Goal: Check status: Check status

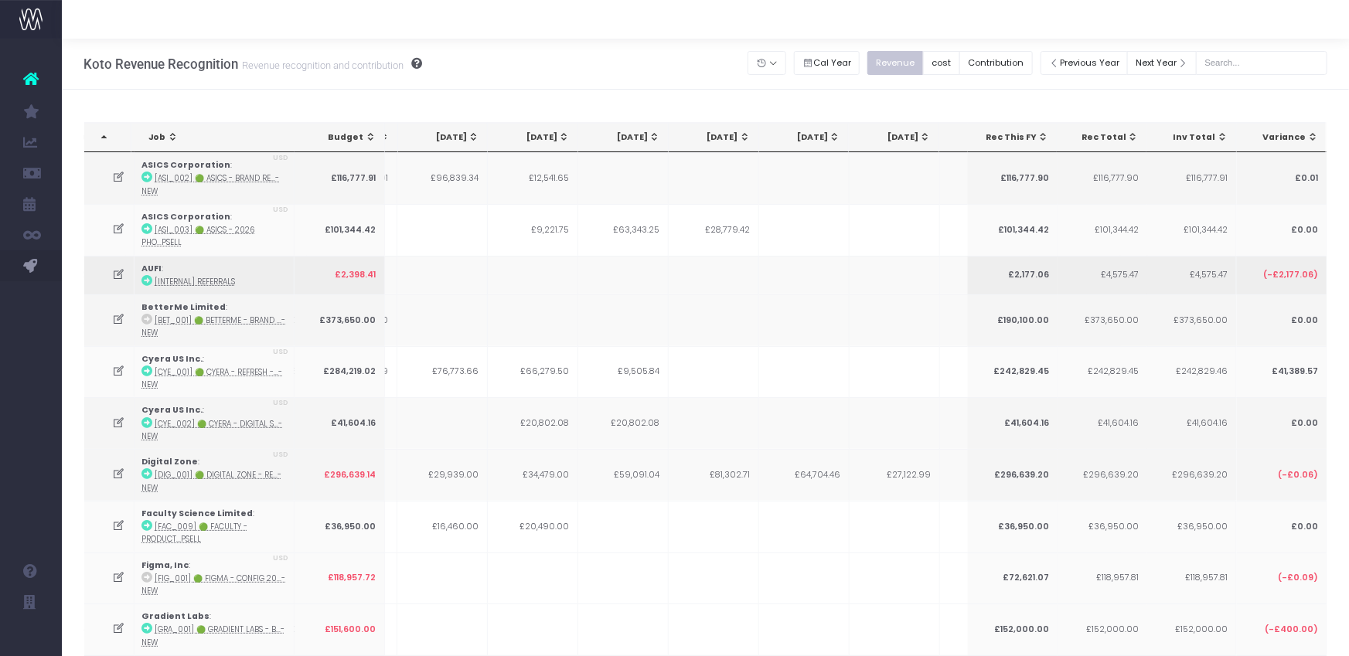
scroll to position [0, 242]
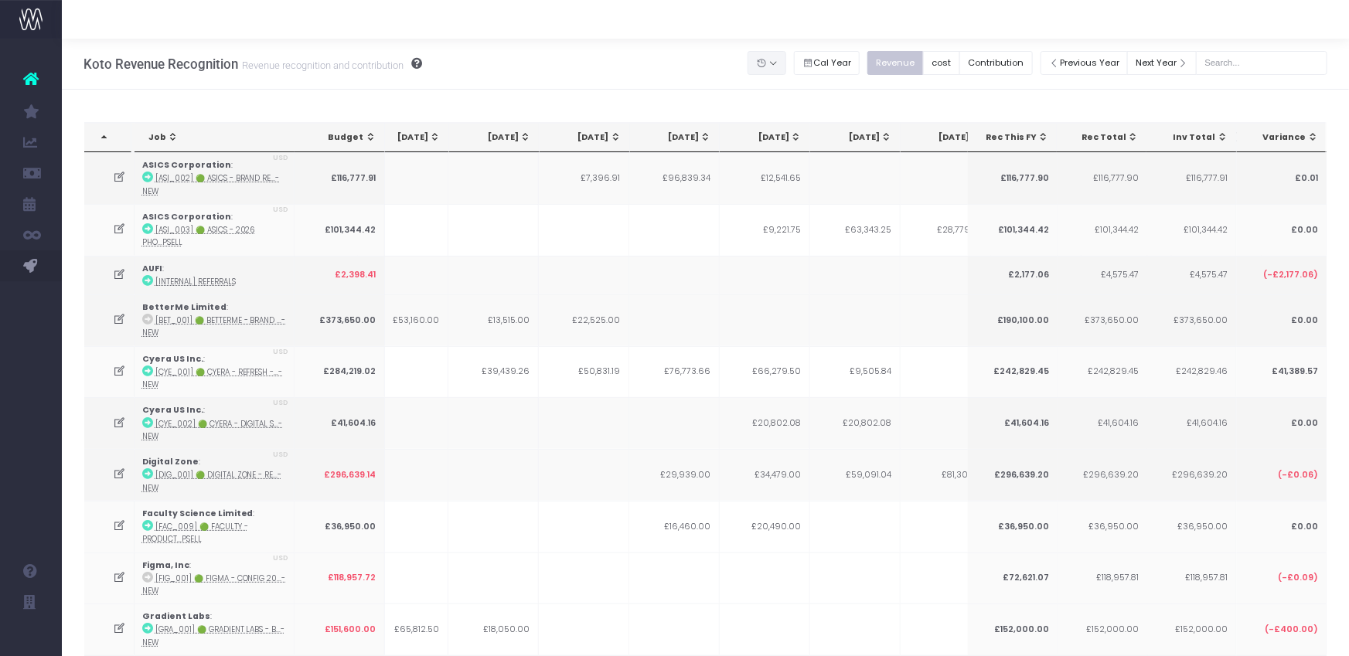
click at [770, 62] on button "button" at bounding box center [767, 63] width 39 height 24
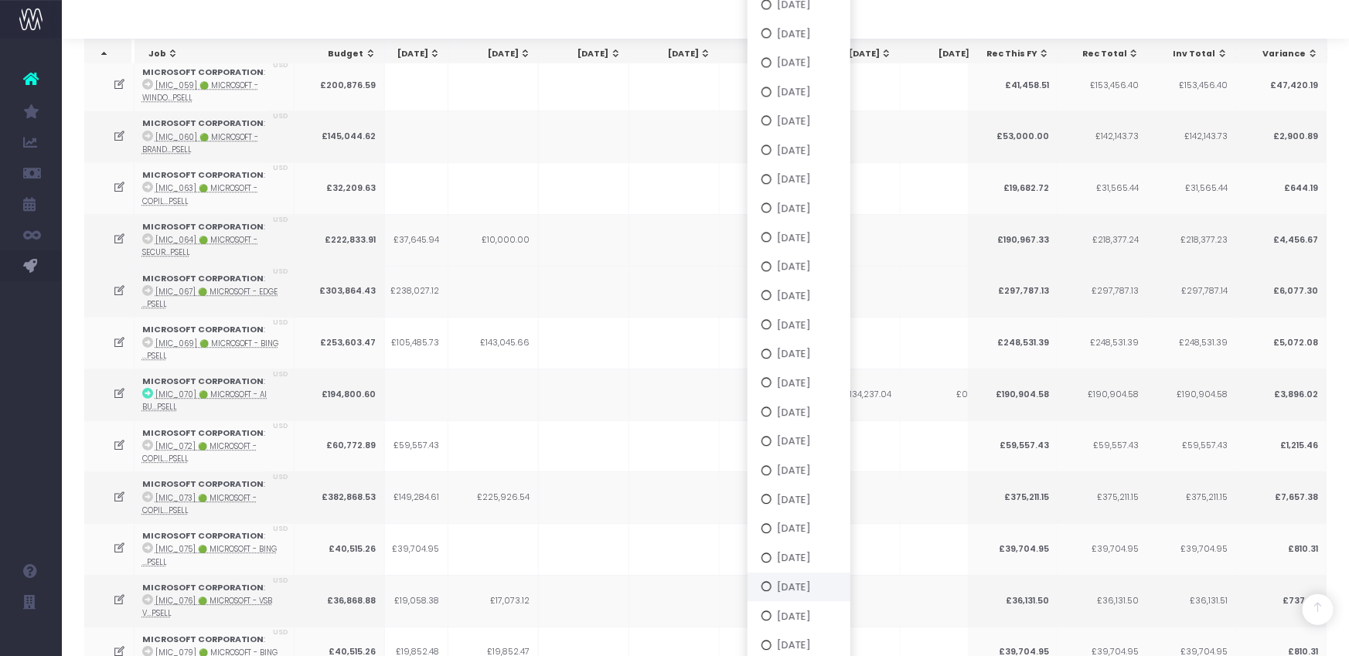
click at [823, 529] on button "[DATE]" at bounding box center [799, 587] width 103 height 29
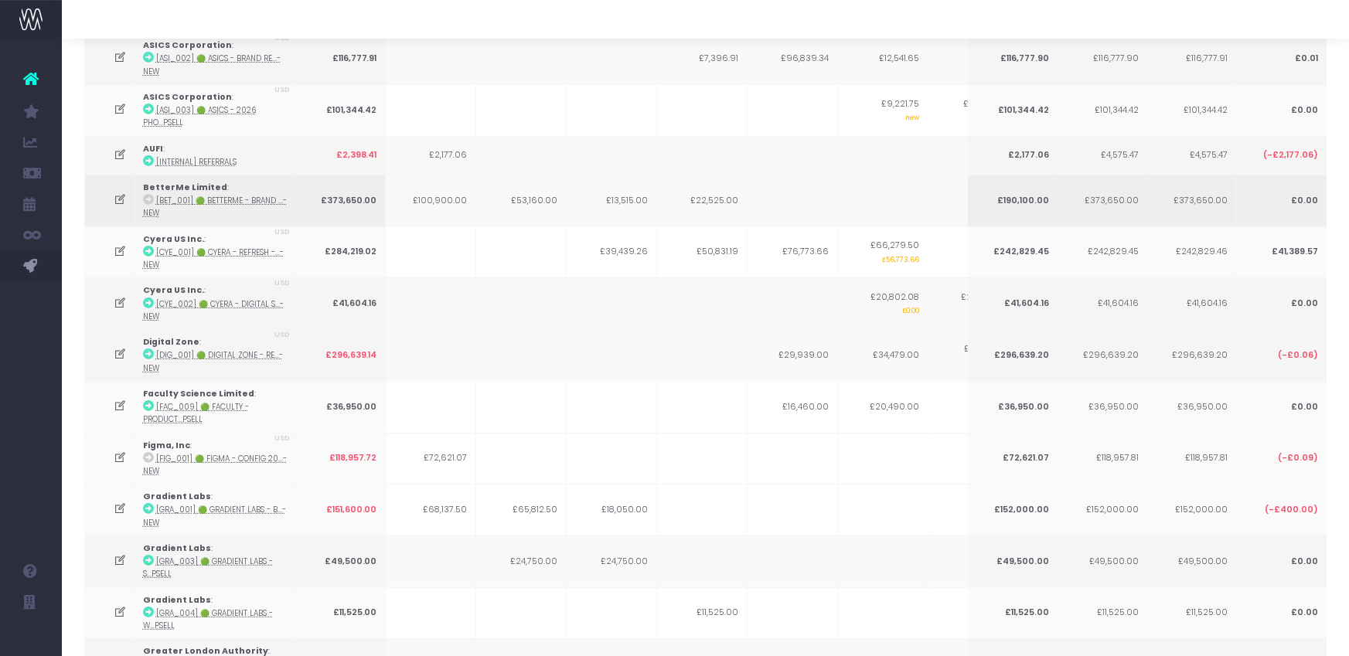
scroll to position [0, 0]
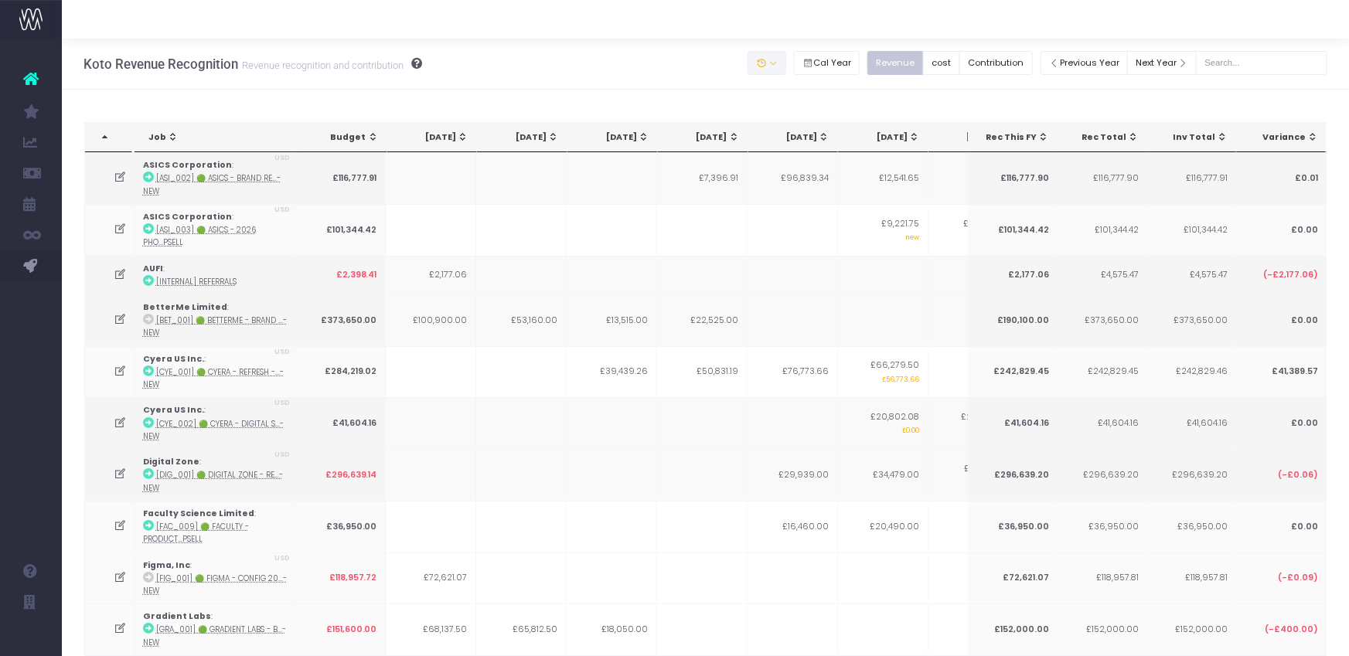
click at [786, 65] on button "button" at bounding box center [767, 63] width 39 height 24
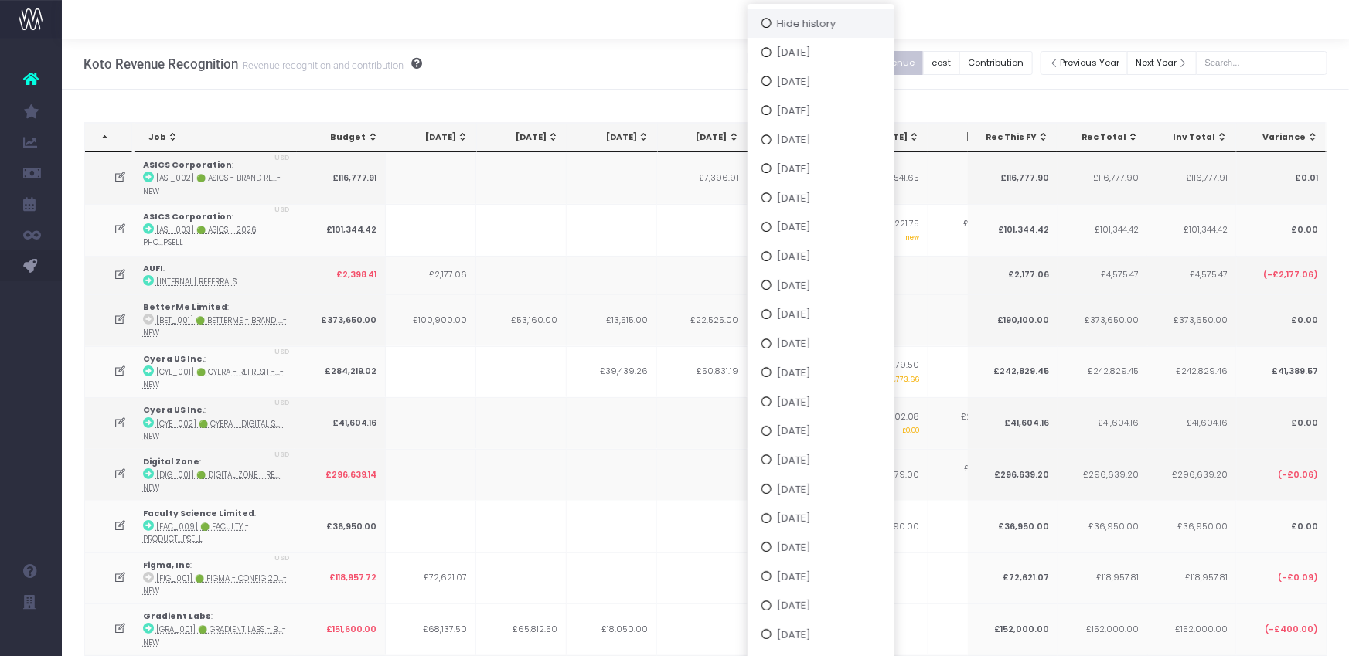
click at [823, 30] on button "Hide history" at bounding box center [821, 23] width 147 height 29
click at [807, 20] on div at bounding box center [705, 19] width 1287 height 39
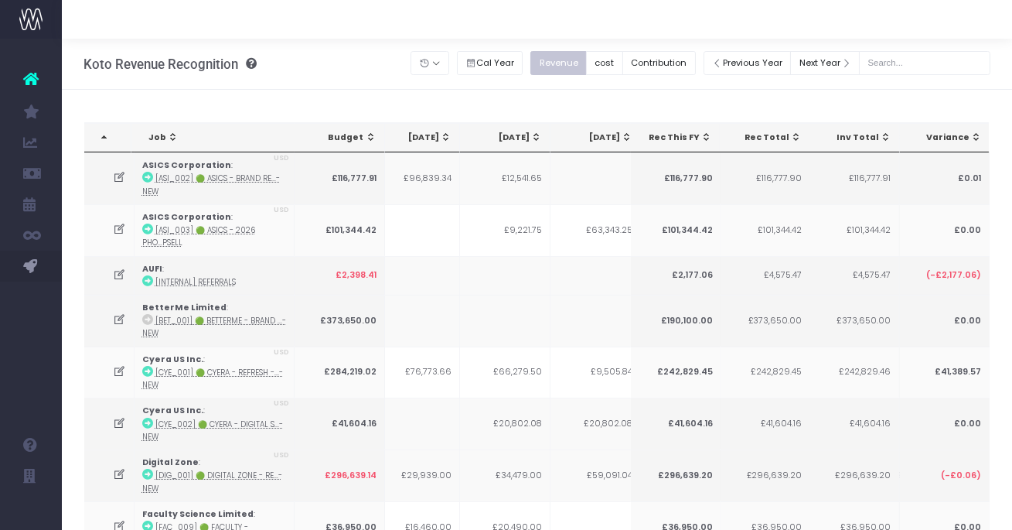
scroll to position [0, 382]
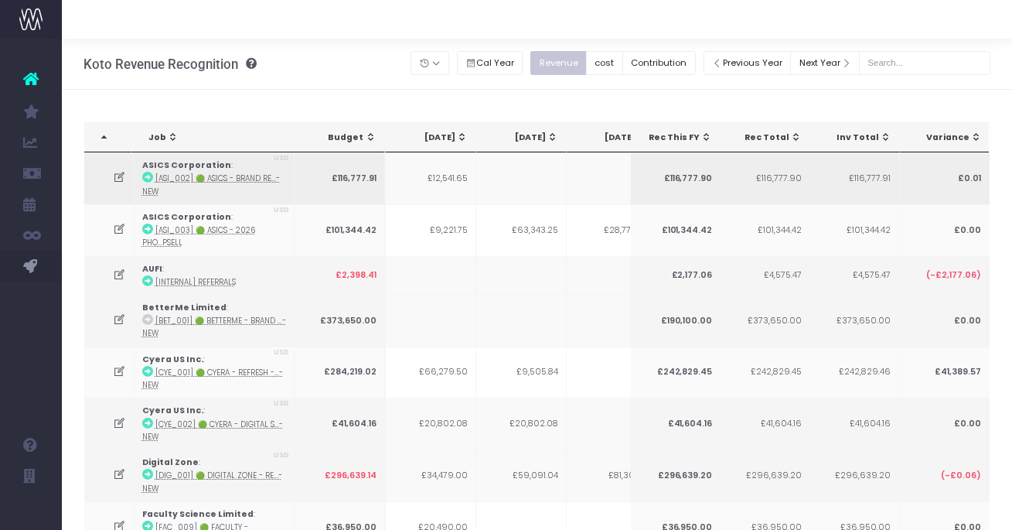
click at [115, 175] on icon at bounding box center [119, 177] width 13 height 13
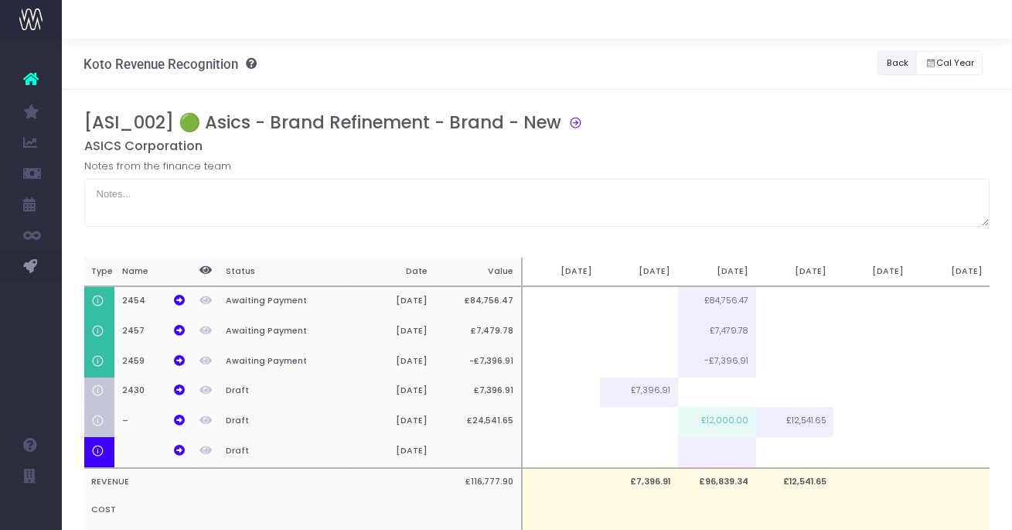
click at [890, 64] on button "Back" at bounding box center [896, 63] width 39 height 24
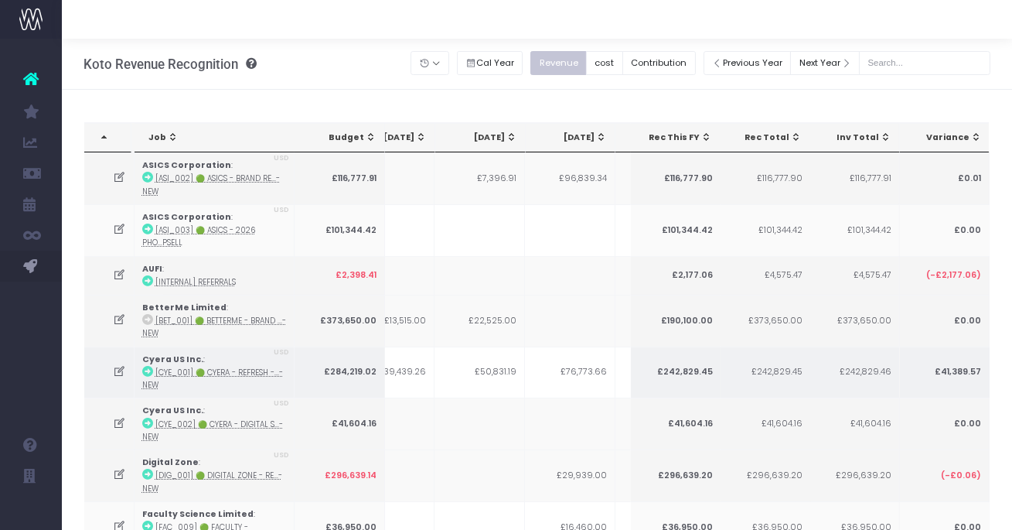
scroll to position [0, 252]
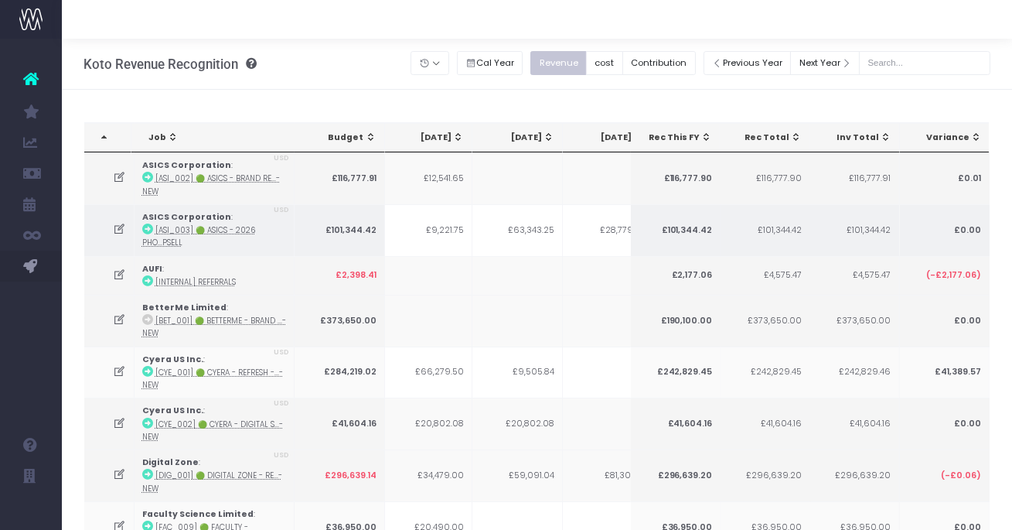
click at [146, 224] on icon at bounding box center [147, 228] width 11 height 11
click at [119, 224] on icon at bounding box center [119, 229] width 13 height 13
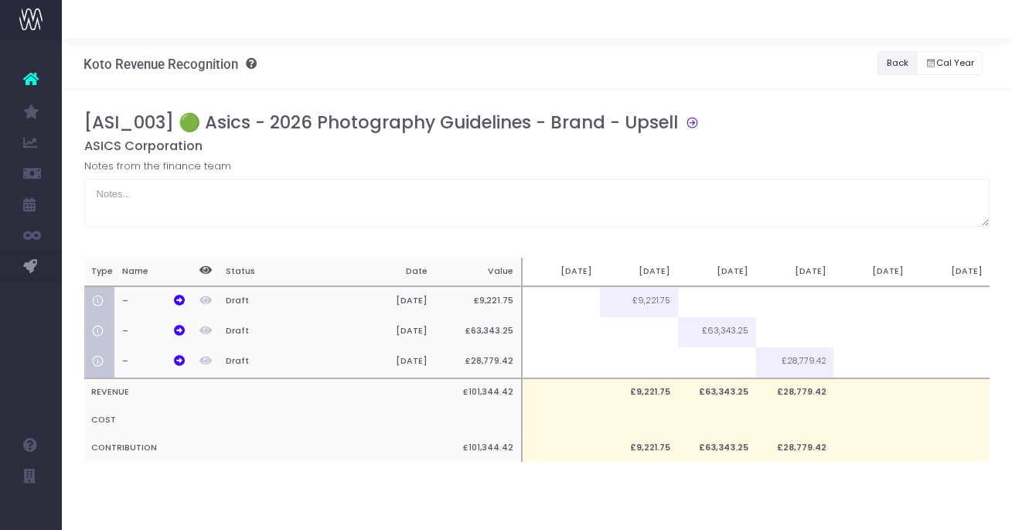
click at [888, 67] on button "Back" at bounding box center [896, 63] width 39 height 24
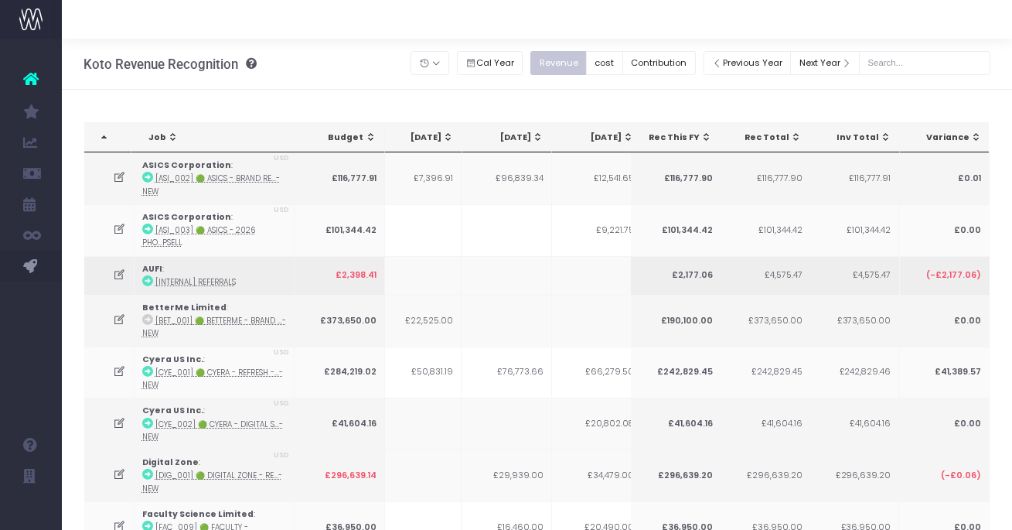
scroll to position [0, 394]
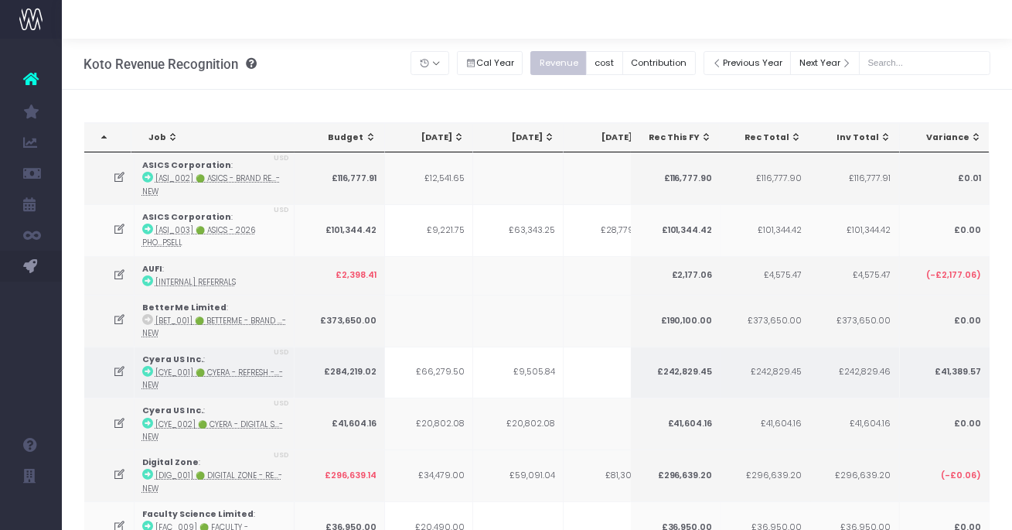
click at [121, 370] on icon at bounding box center [119, 371] width 13 height 13
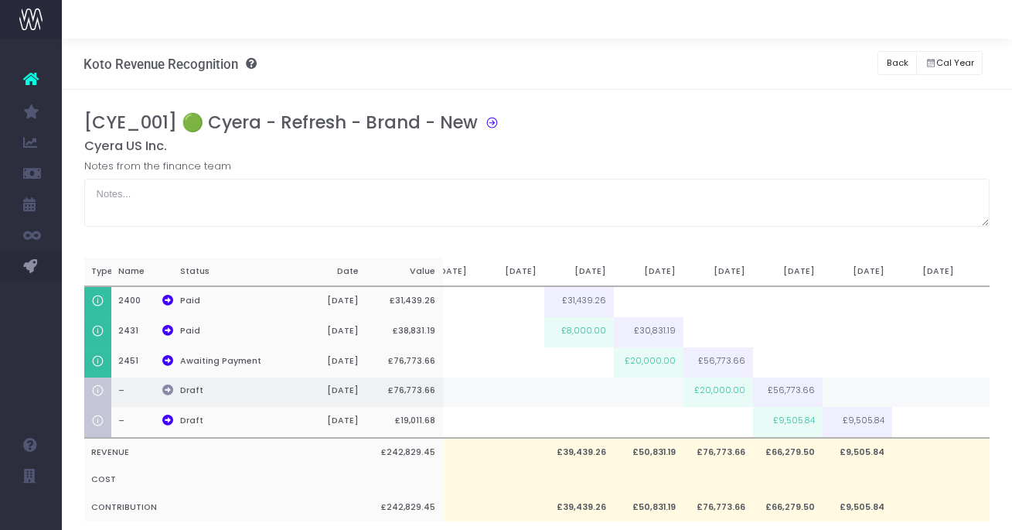
click at [168, 393] on icon at bounding box center [167, 389] width 11 height 11
click at [482, 122] on icon at bounding box center [488, 121] width 21 height 18
click at [892, 63] on button "Back" at bounding box center [896, 63] width 39 height 24
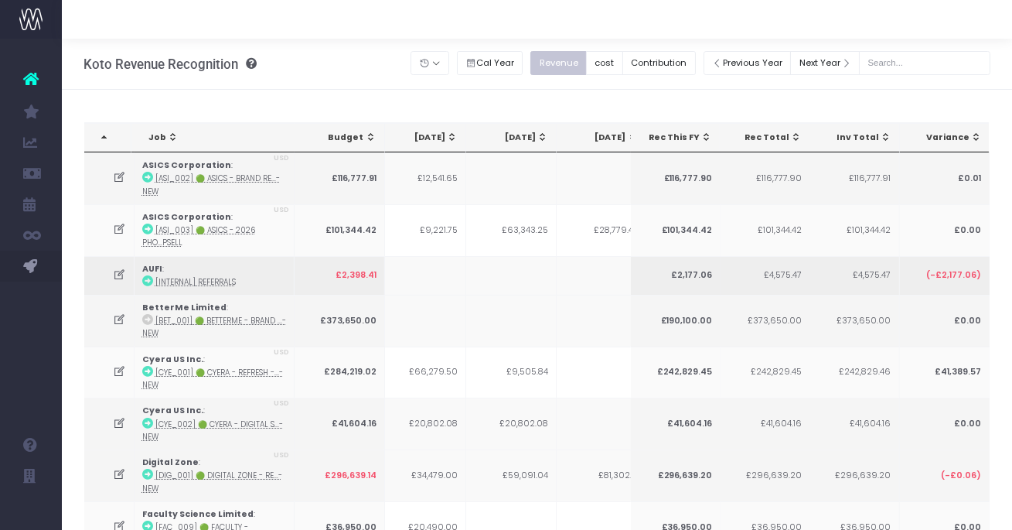
scroll to position [0, 472]
click at [423, 336] on td at bounding box center [411, 321] width 90 height 52
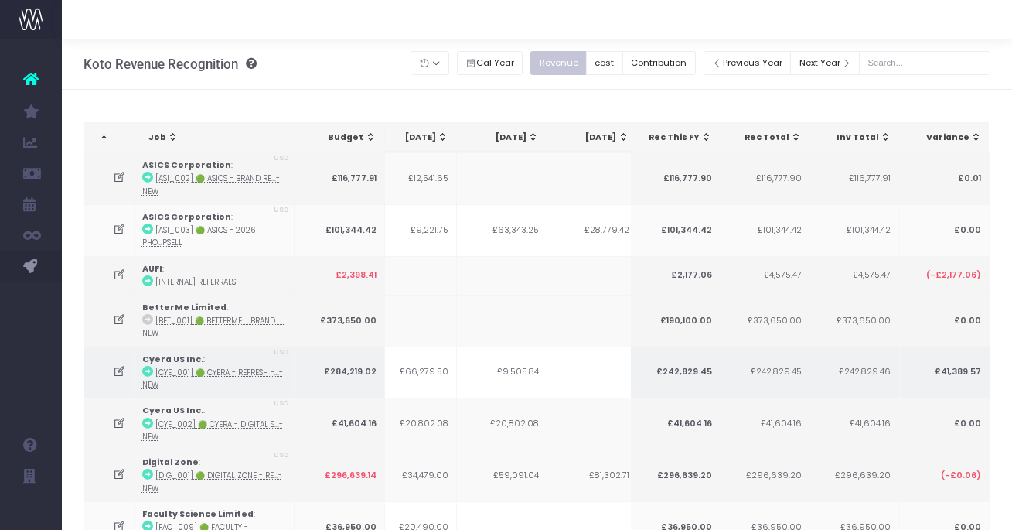
click at [119, 369] on icon at bounding box center [119, 371] width 13 height 13
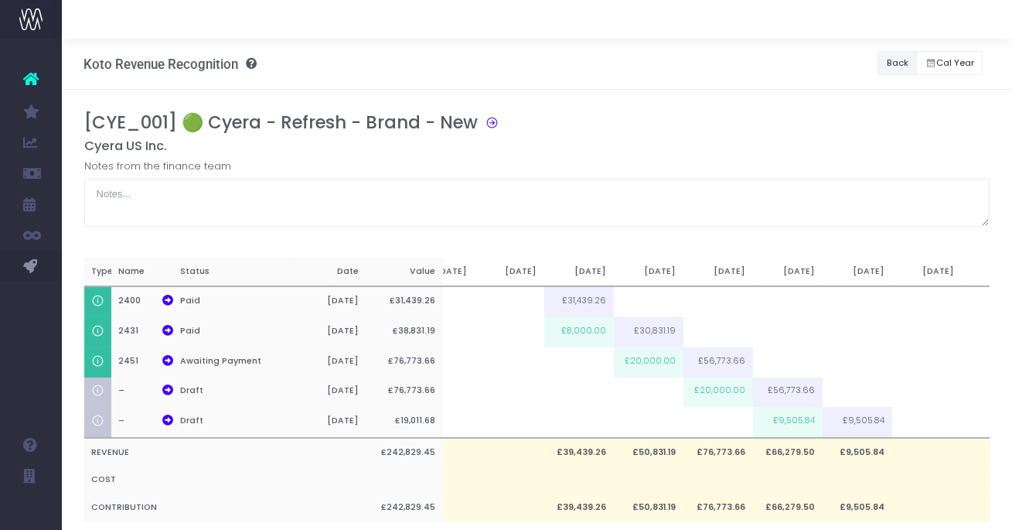
click at [887, 56] on button "Back" at bounding box center [896, 63] width 39 height 24
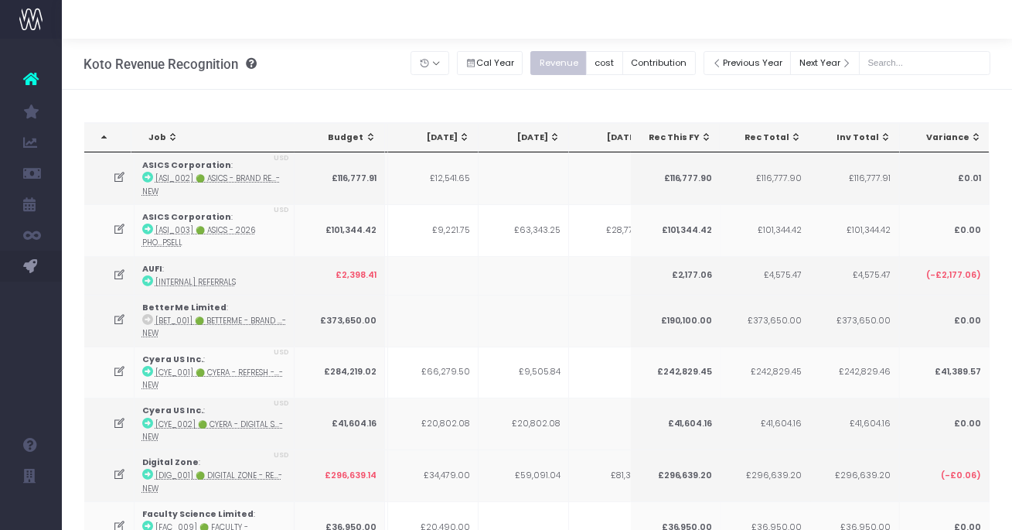
click at [119, 421] on icon at bounding box center [119, 423] width 13 height 13
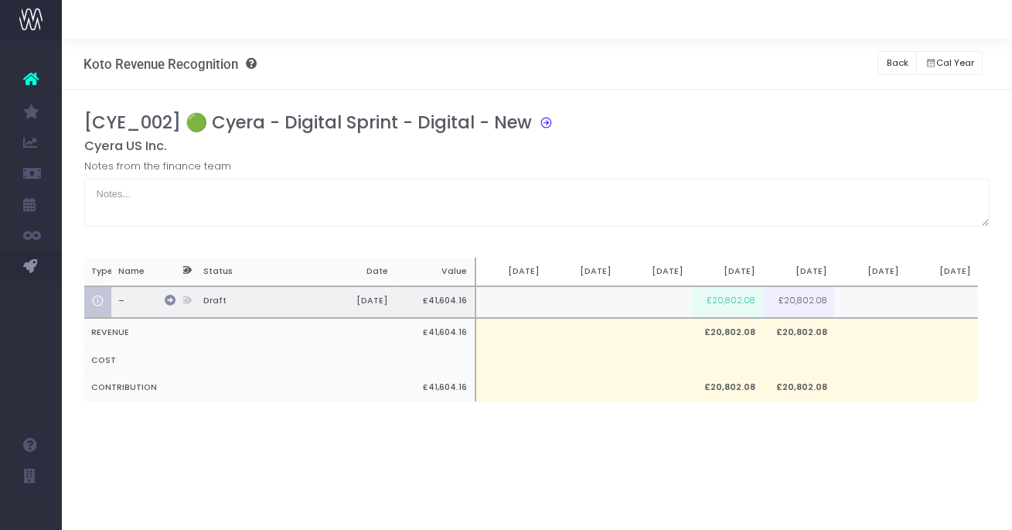
click at [170, 302] on icon at bounding box center [170, 300] width 11 height 11
click at [887, 66] on button "Back" at bounding box center [896, 63] width 39 height 24
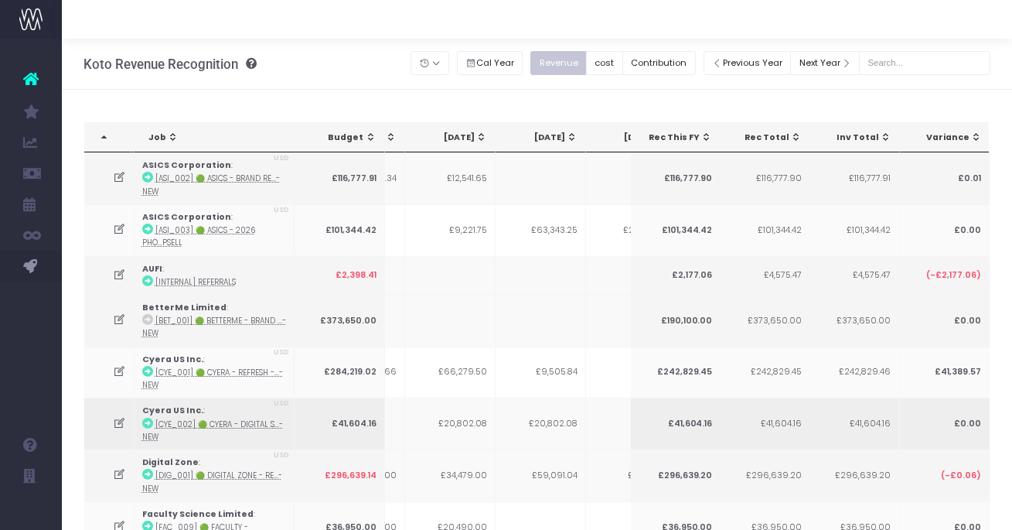
scroll to position [0, 464]
click at [119, 472] on icon at bounding box center [119, 474] width 13 height 13
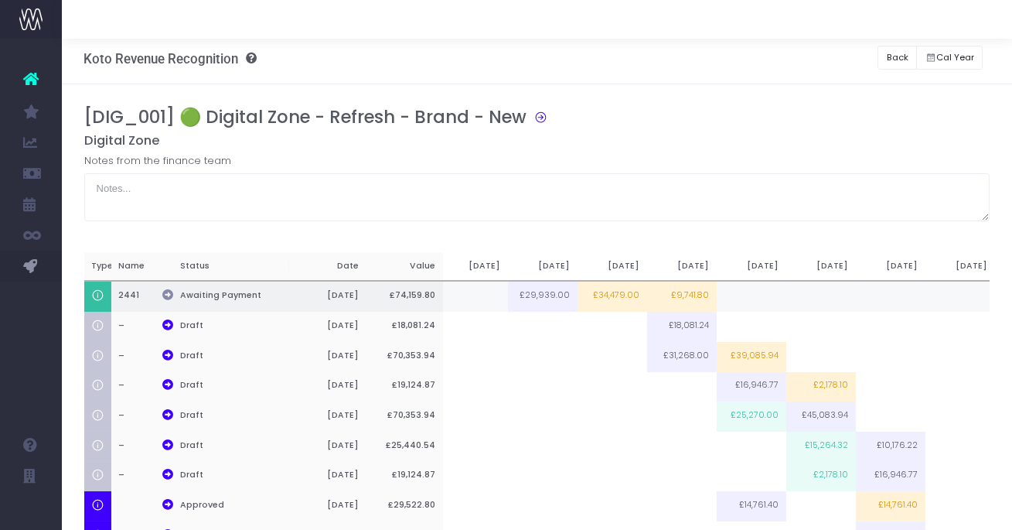
click at [162, 292] on icon at bounding box center [167, 294] width 11 height 11
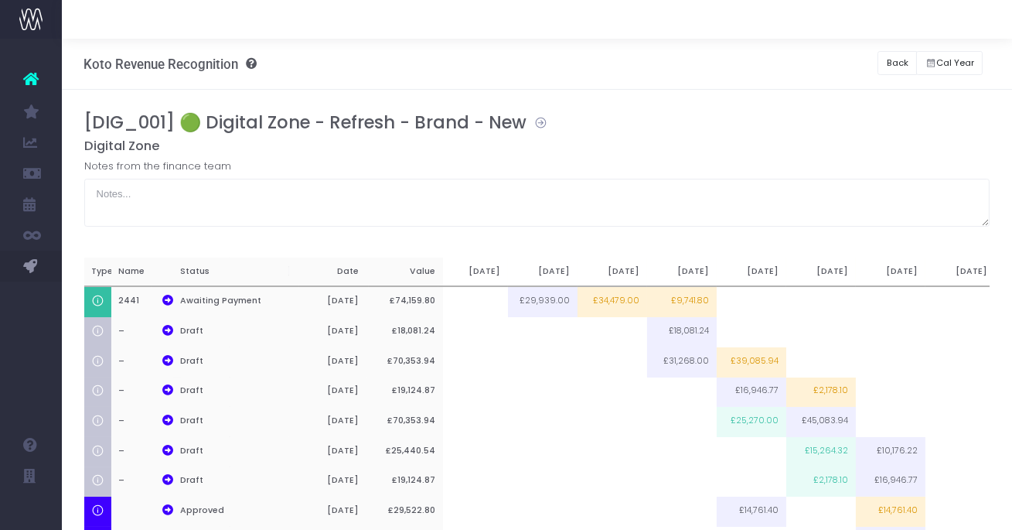
click at [534, 118] on icon at bounding box center [536, 121] width 21 height 18
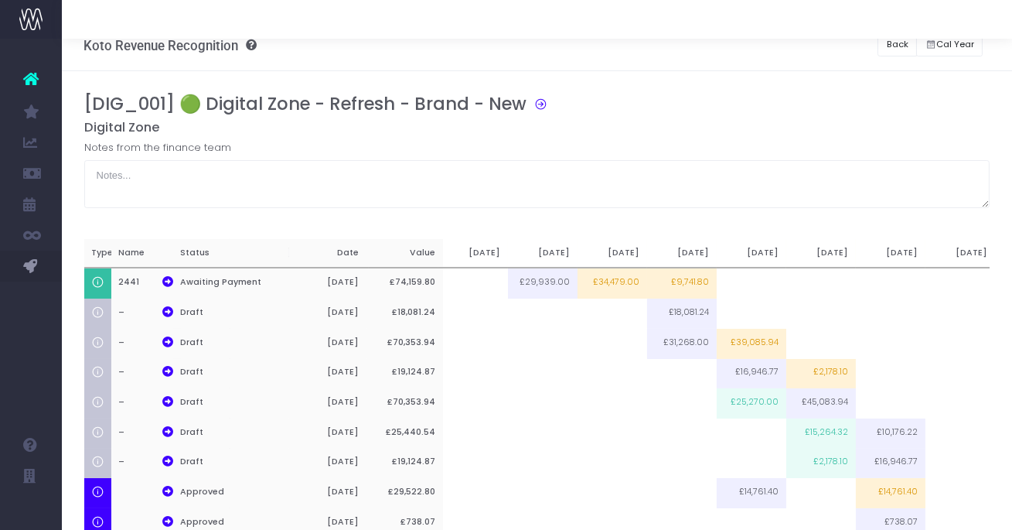
scroll to position [0, 0]
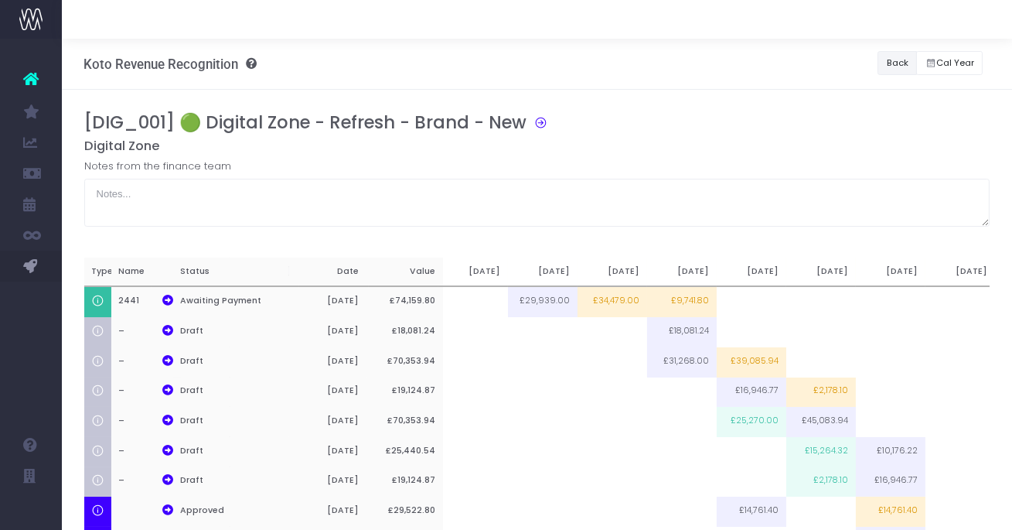
click at [890, 66] on button "Back" at bounding box center [896, 63] width 39 height 24
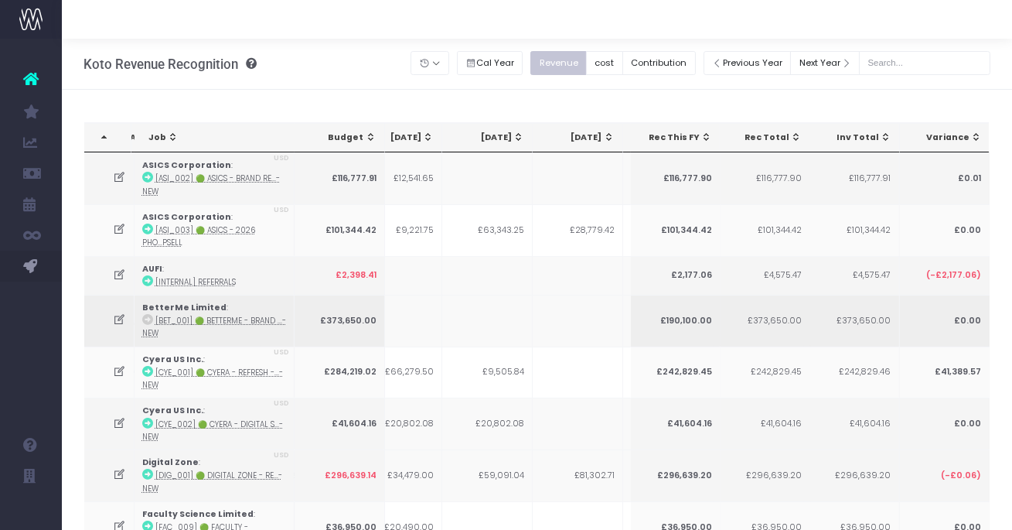
scroll to position [0, 489]
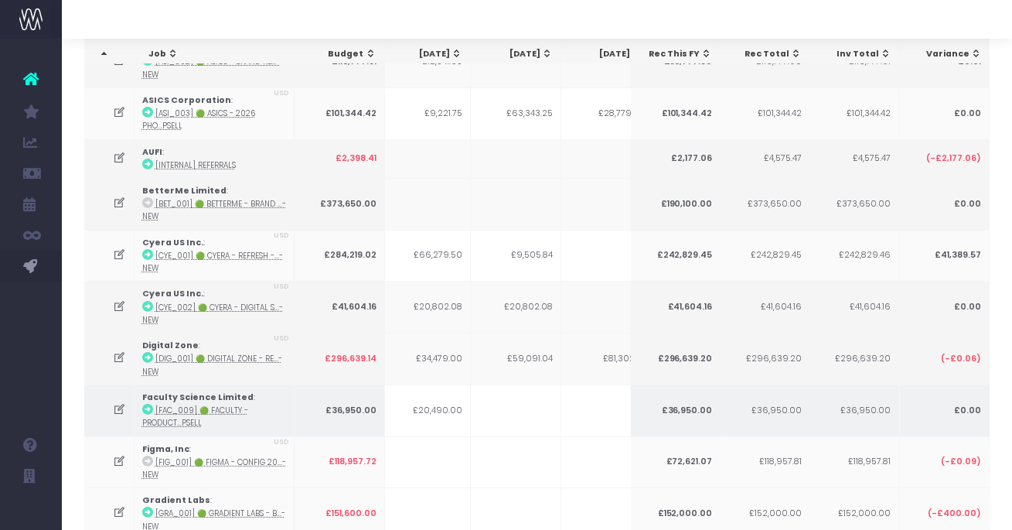
click at [115, 406] on icon at bounding box center [119, 409] width 13 height 13
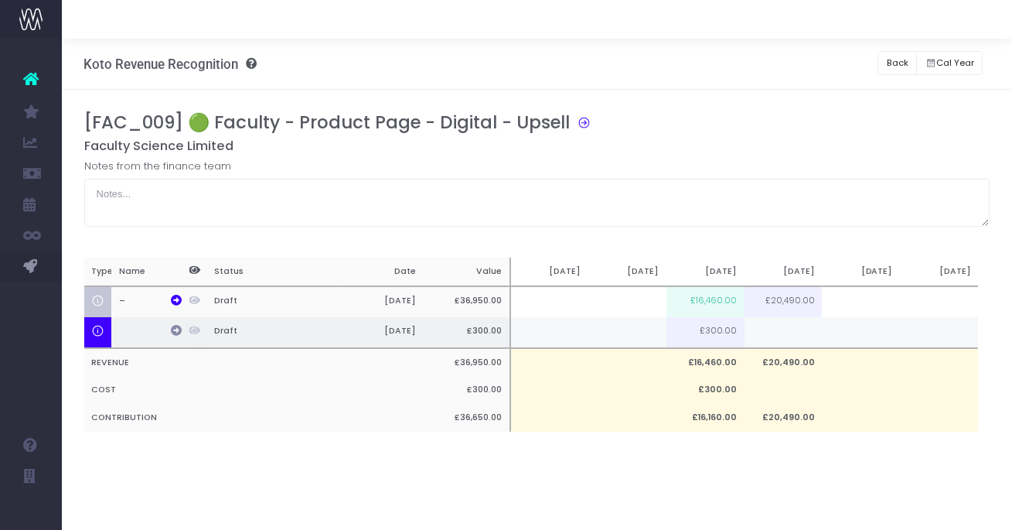
click at [179, 329] on icon at bounding box center [176, 330] width 11 height 11
click at [578, 121] on icon at bounding box center [580, 121] width 21 height 18
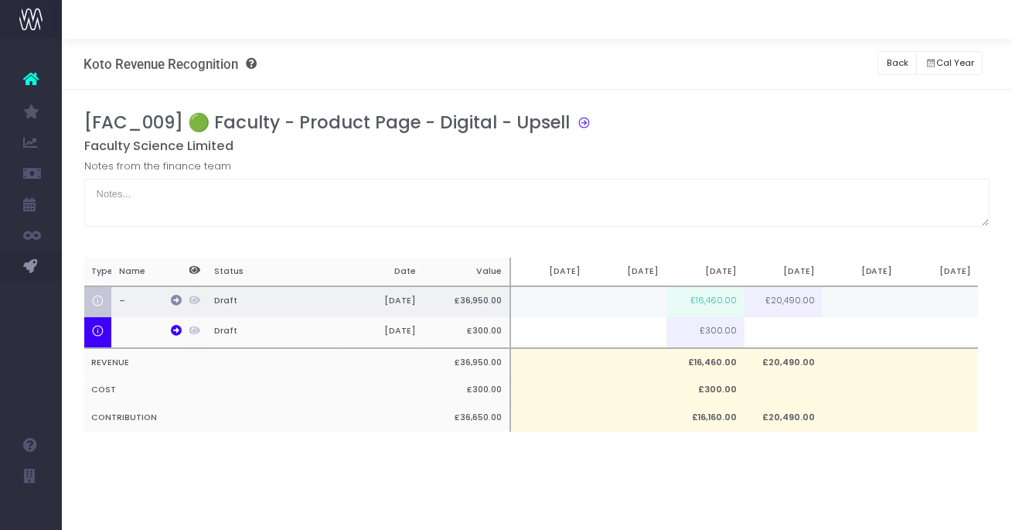
click at [177, 298] on icon at bounding box center [176, 300] width 11 height 11
click at [891, 63] on button "Back" at bounding box center [896, 63] width 39 height 24
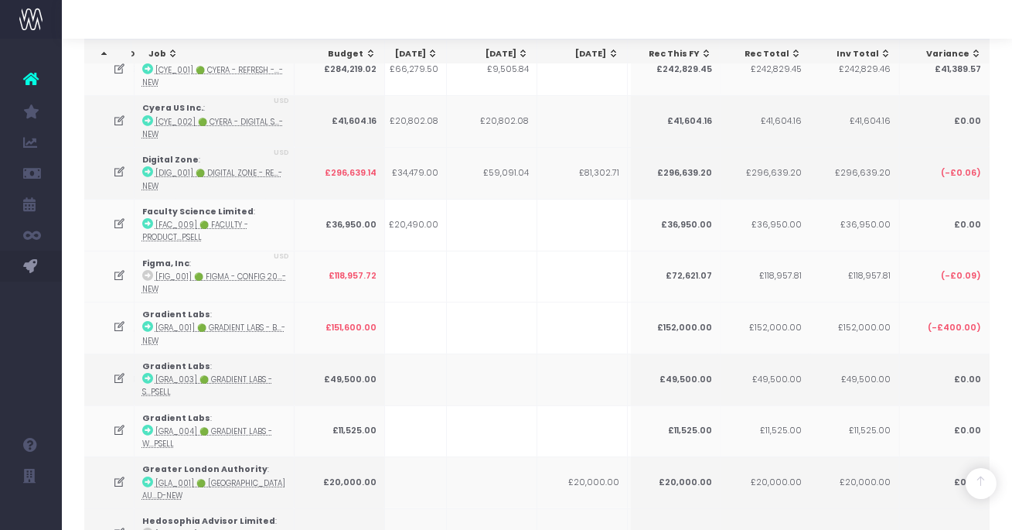
scroll to position [333, 0]
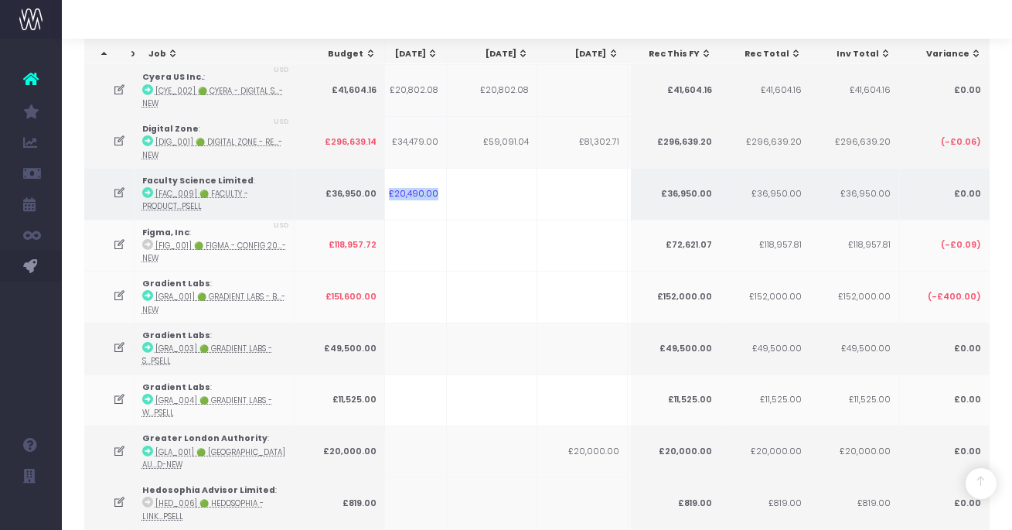
drag, startPoint x: 438, startPoint y: 190, endPoint x: 387, endPoint y: 188, distance: 50.3
click at [387, 188] on td "£20,490.00" at bounding box center [401, 194] width 90 height 52
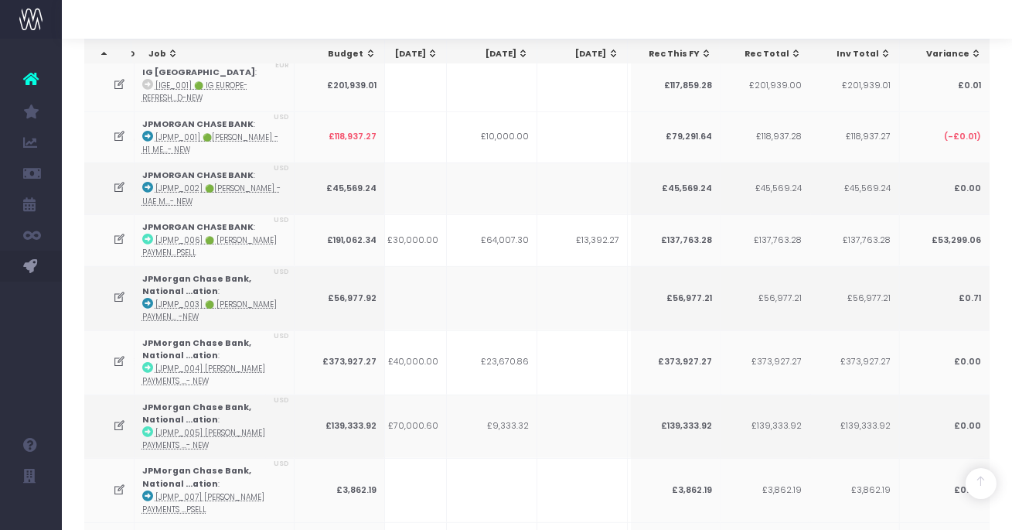
scroll to position [972, 0]
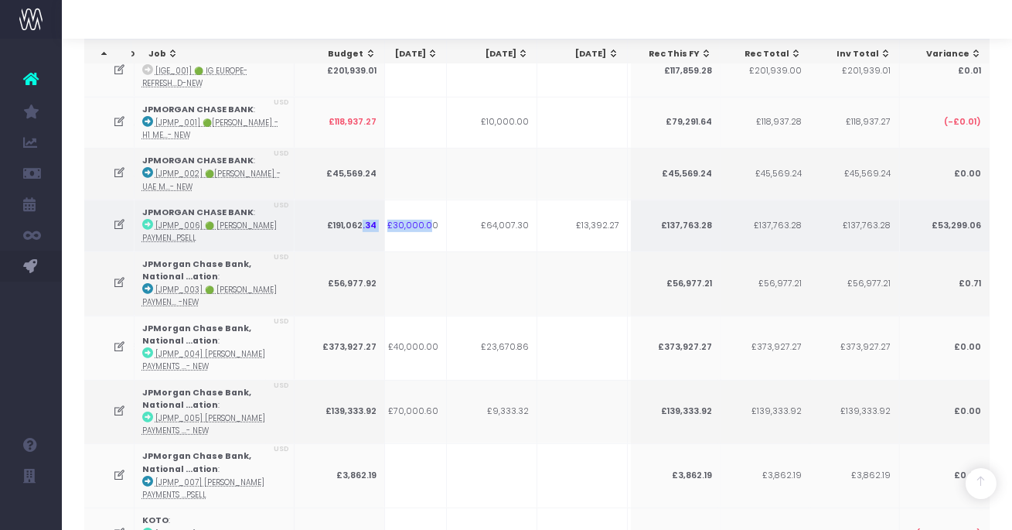
drag, startPoint x: 433, startPoint y: 213, endPoint x: 363, endPoint y: 213, distance: 69.6
click at [363, 213] on tr "JPMORGAN CHASE BANK : [JPMP_006] 🟢 JP Morgan Paymen...psell USD £191,062.34 £20…" at bounding box center [477, 225] width 1748 height 52
click at [118, 218] on icon at bounding box center [119, 224] width 13 height 13
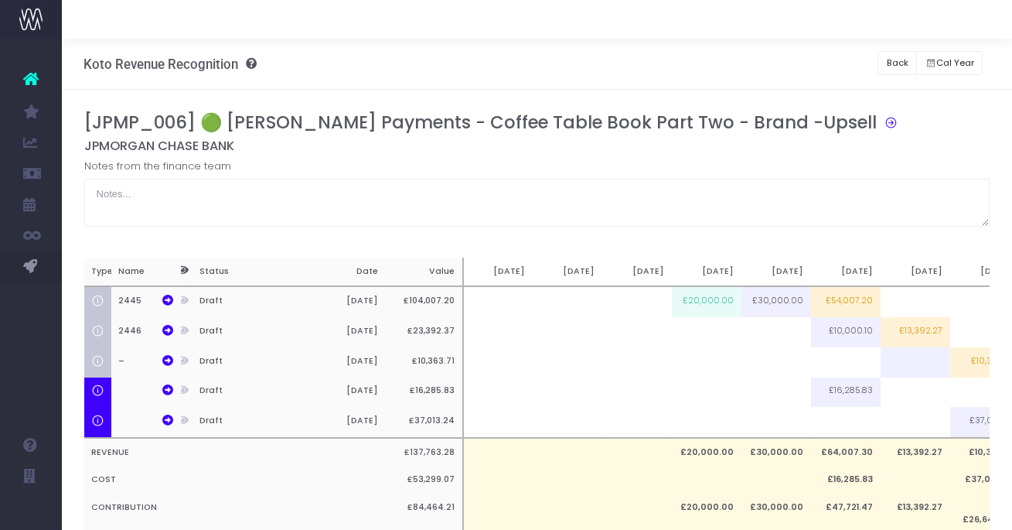
scroll to position [0, 111]
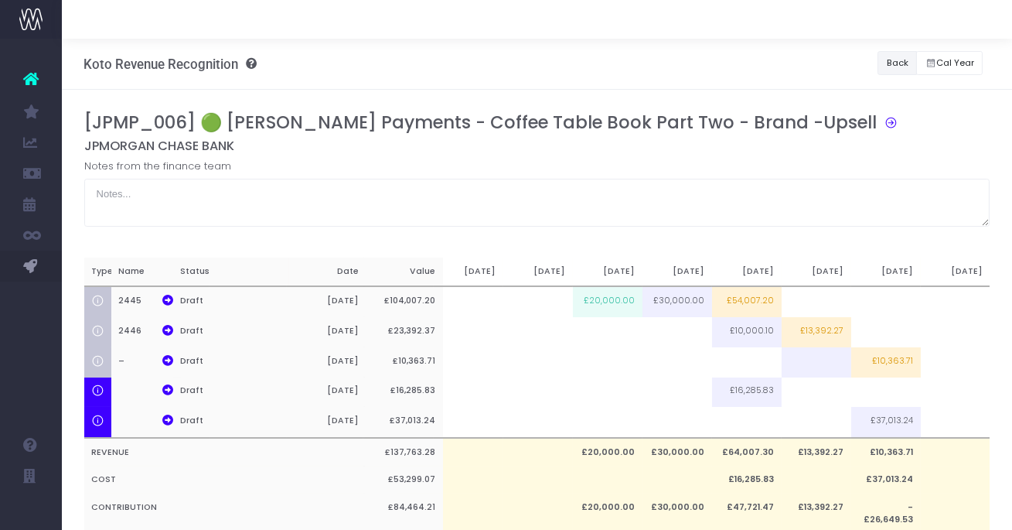
click at [908, 61] on button "Back" at bounding box center [896, 63] width 39 height 24
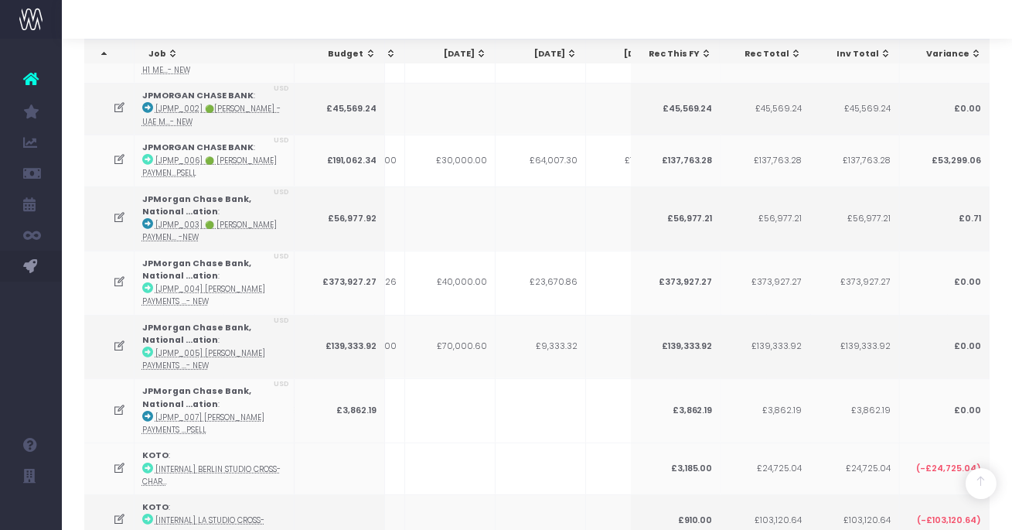
scroll to position [1042, 0]
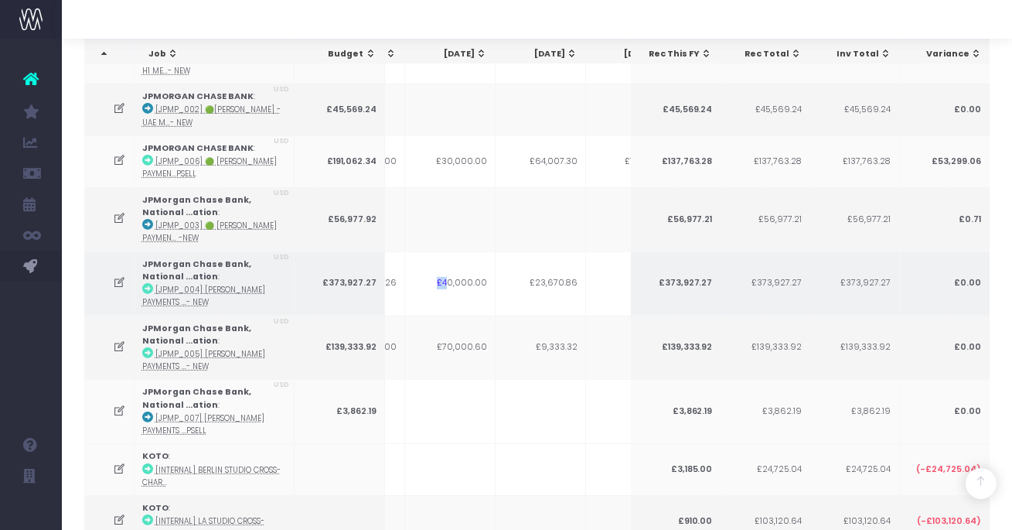
drag, startPoint x: 452, startPoint y: 261, endPoint x: 473, endPoint y: 263, distance: 20.9
click at [473, 263] on td "£40,000.00" at bounding box center [450, 283] width 90 height 64
click at [118, 276] on icon at bounding box center [119, 282] width 13 height 13
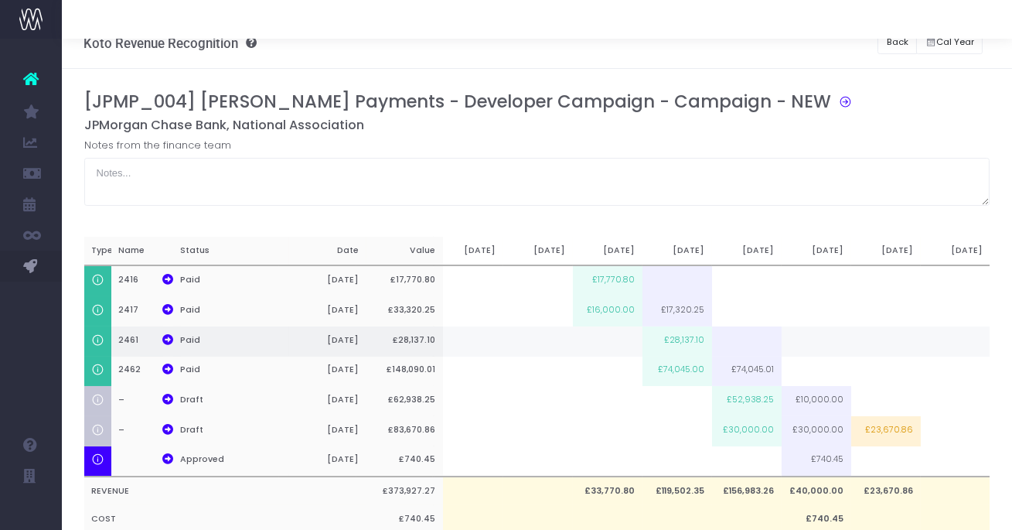
scroll to position [0, 0]
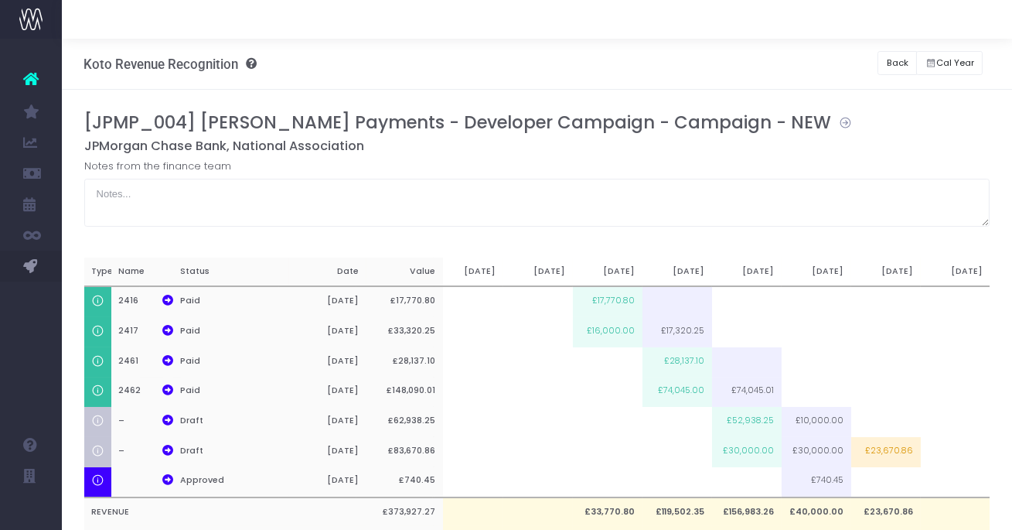
click at [831, 121] on icon at bounding box center [841, 121] width 21 height 18
click at [168, 425] on icon at bounding box center [167, 419] width 11 height 11
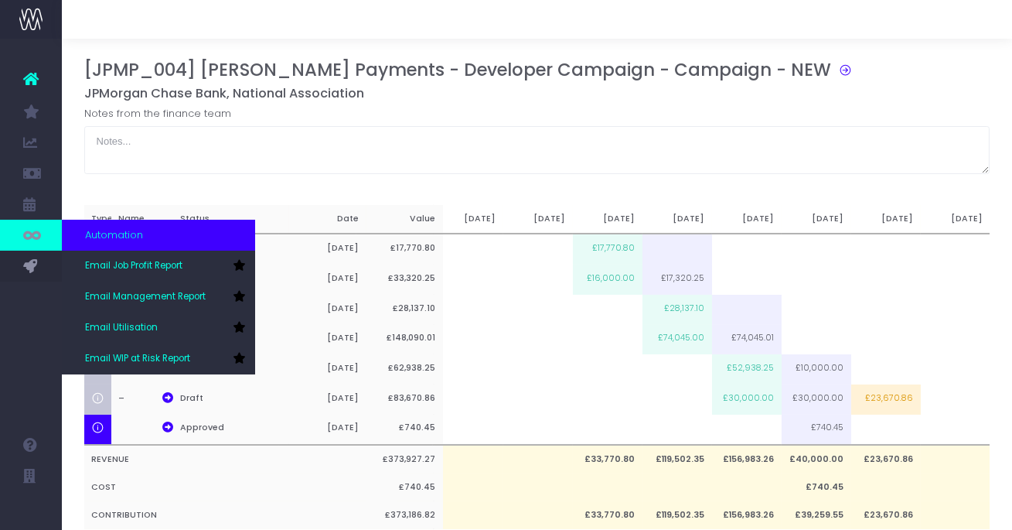
scroll to position [59, 0]
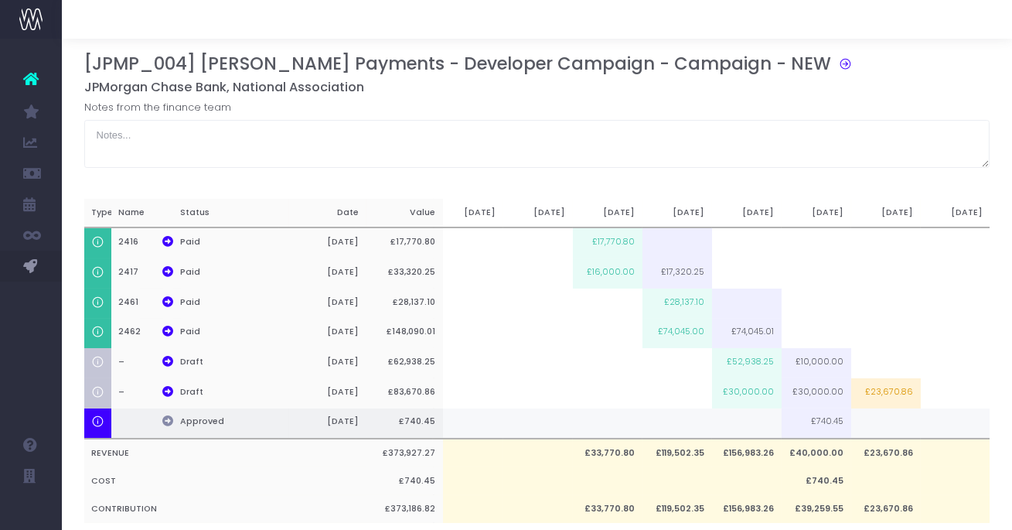
click at [168, 422] on icon at bounding box center [167, 420] width 11 height 11
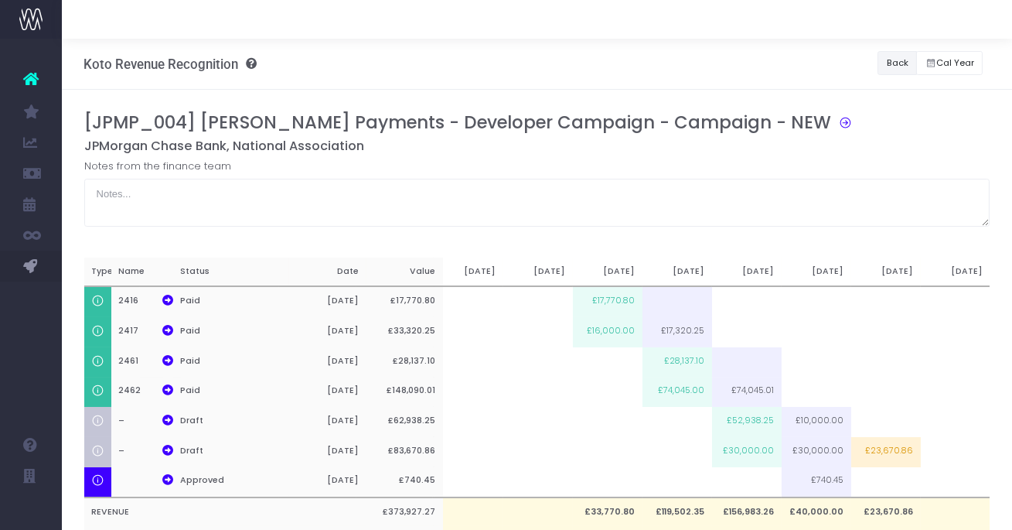
click at [889, 63] on button "Back" at bounding box center [896, 63] width 39 height 24
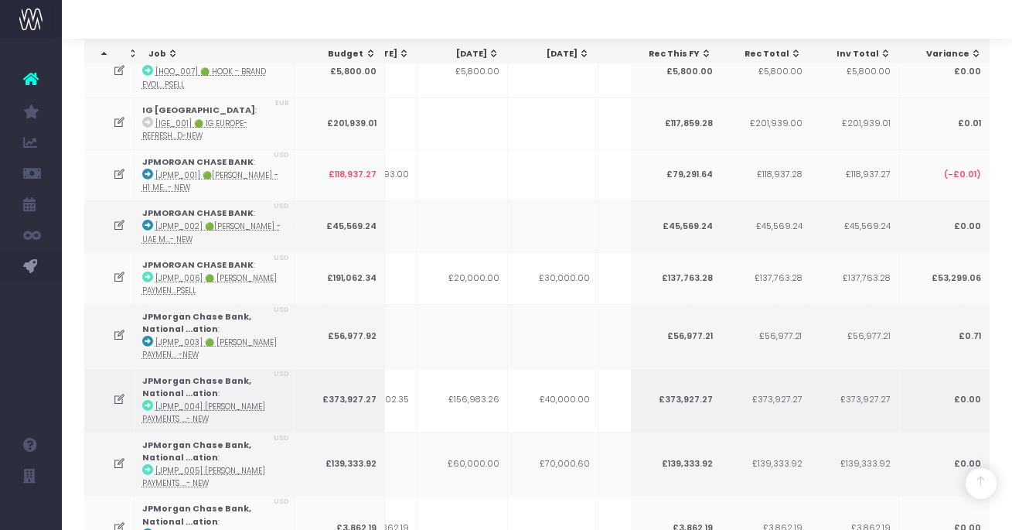
scroll to position [918, 0]
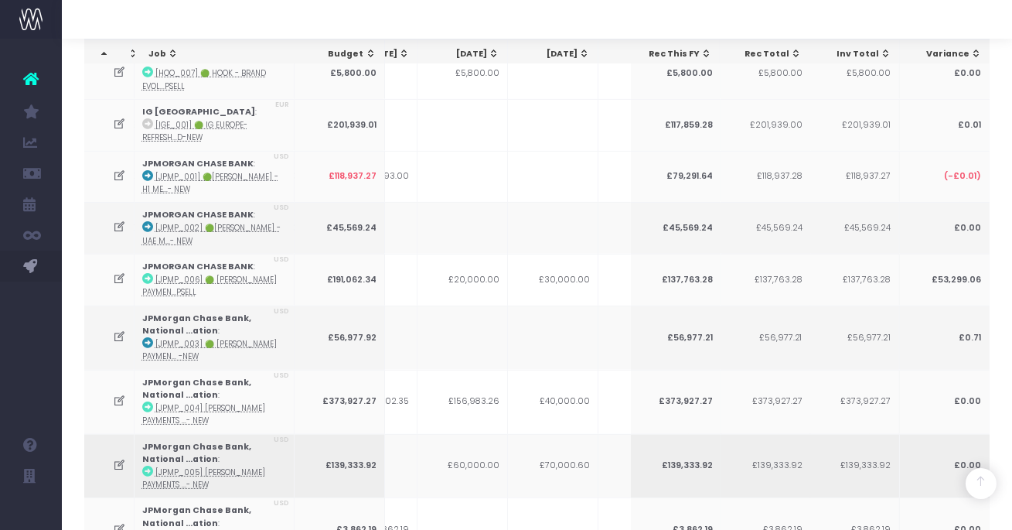
click at [116, 458] on icon at bounding box center [119, 464] width 13 height 13
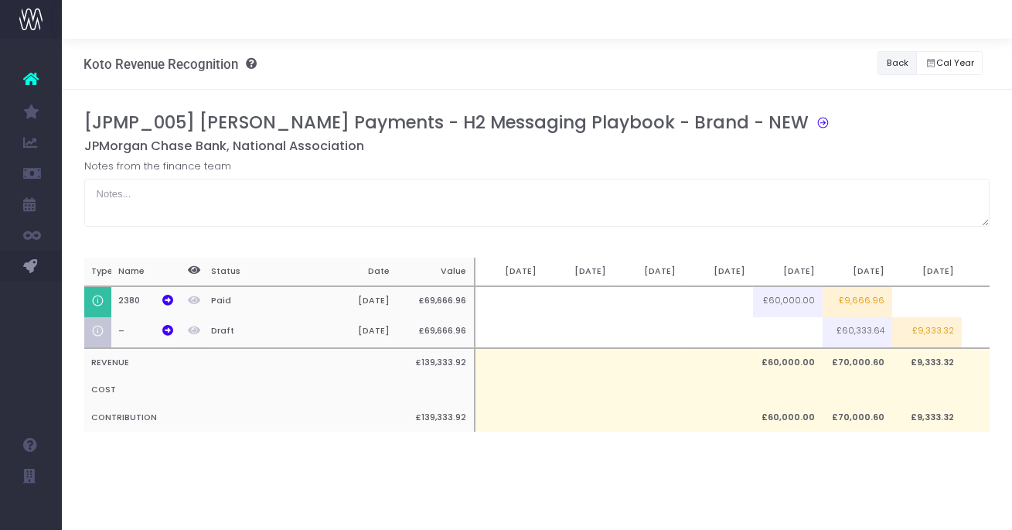
click at [894, 64] on button "Back" at bounding box center [896, 63] width 39 height 24
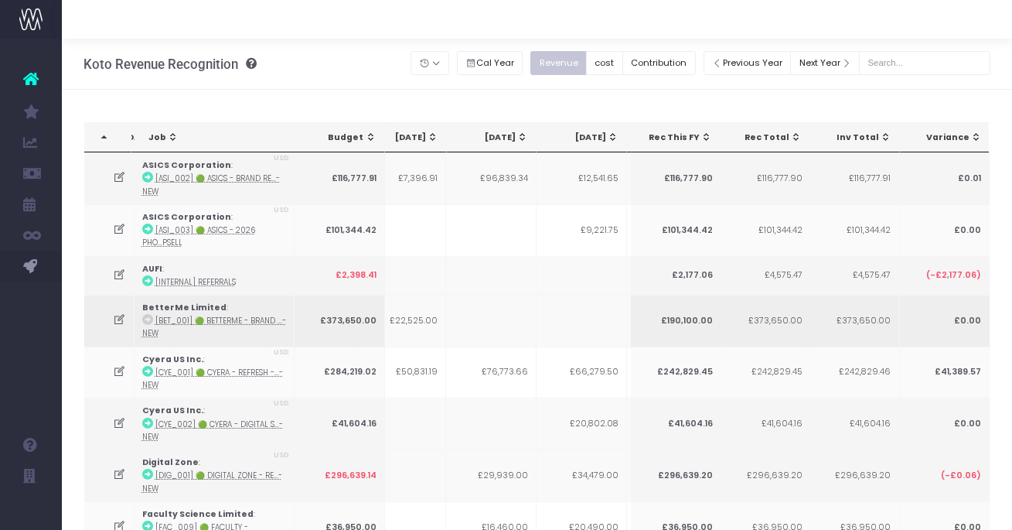
scroll to position [0, 339]
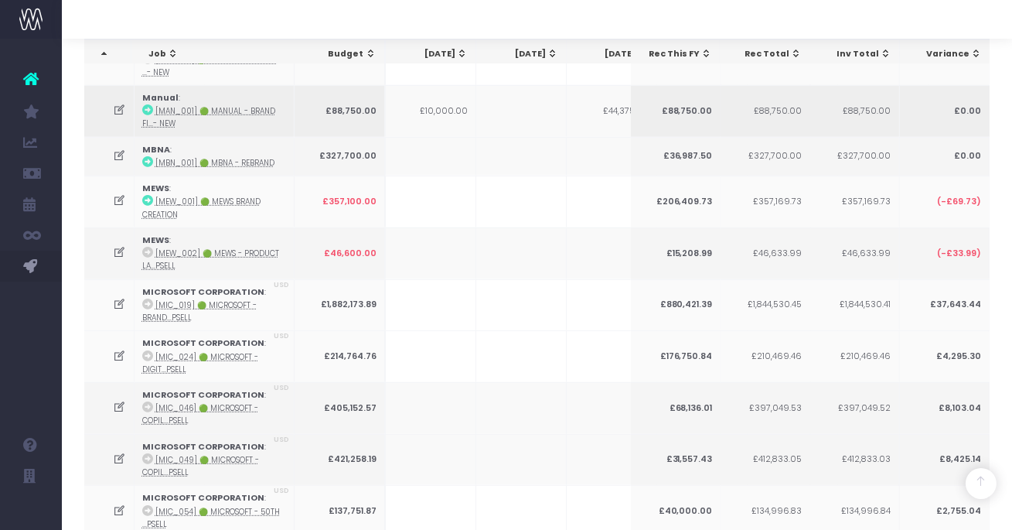
click at [118, 104] on icon at bounding box center [119, 110] width 13 height 13
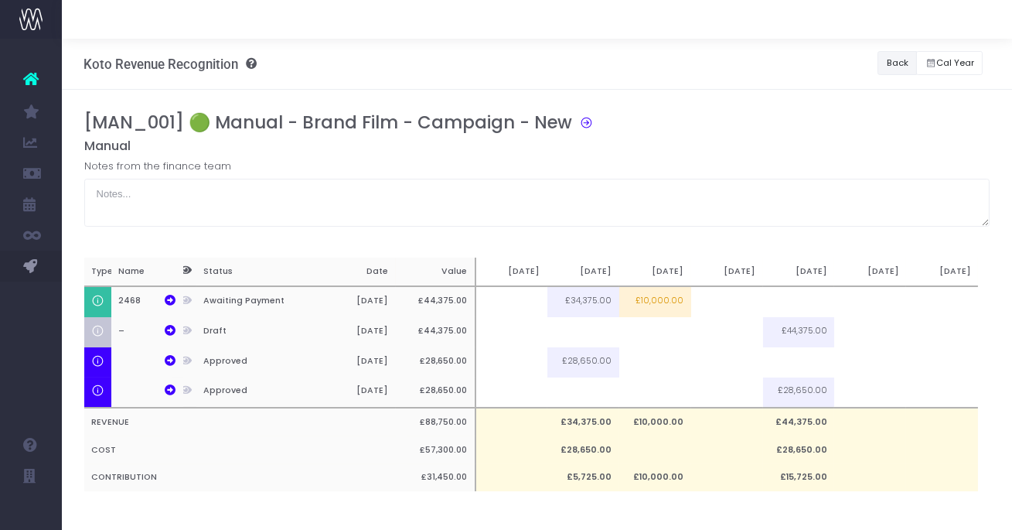
click at [904, 66] on button "Back" at bounding box center [896, 63] width 39 height 24
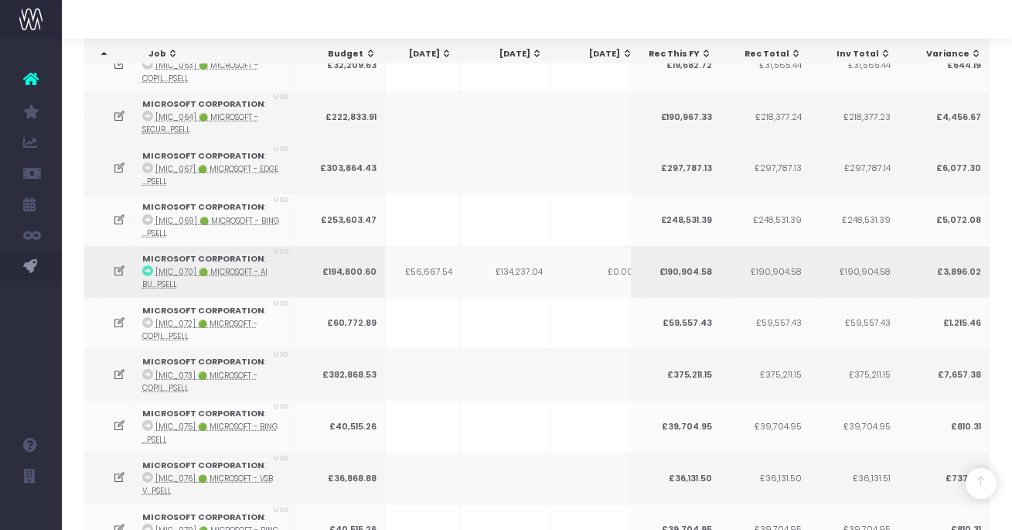
click at [119, 264] on icon at bounding box center [119, 270] width 13 height 13
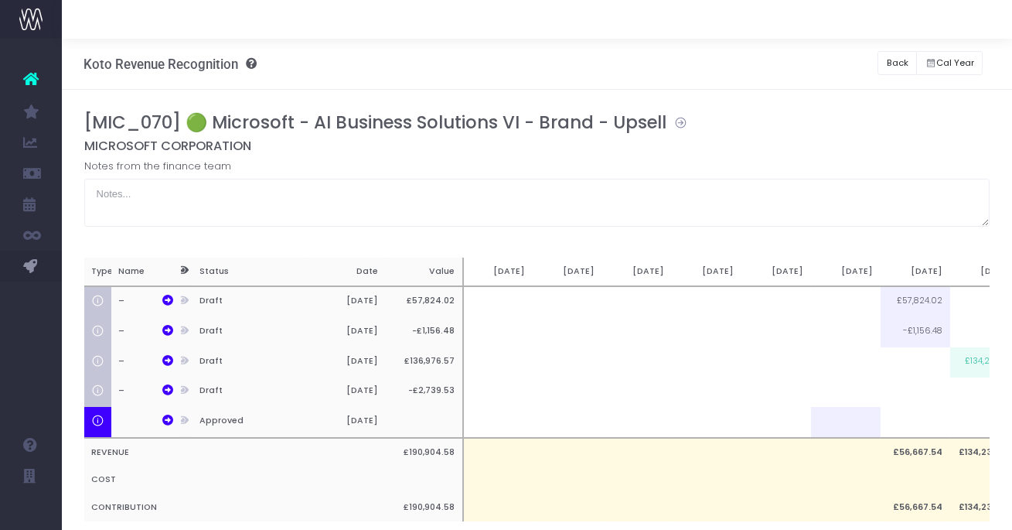
click at [676, 125] on icon at bounding box center [676, 121] width 21 height 18
click at [167, 302] on icon at bounding box center [167, 300] width 11 height 11
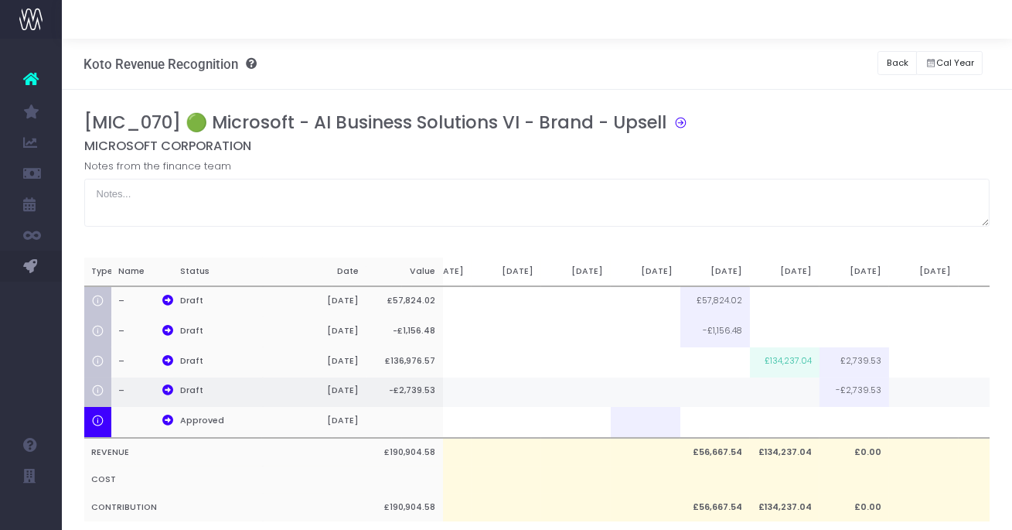
scroll to position [0, 250]
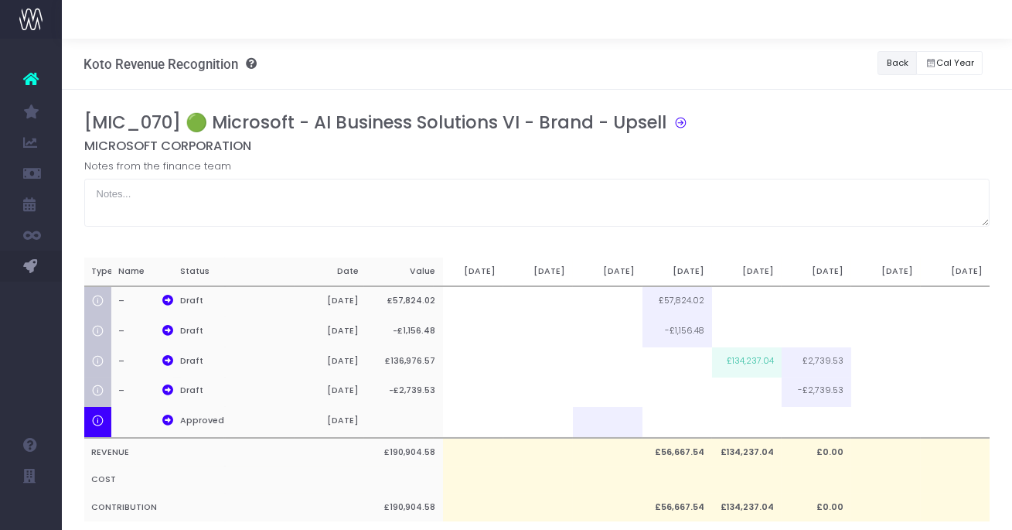
click at [893, 65] on button "Back" at bounding box center [896, 63] width 39 height 24
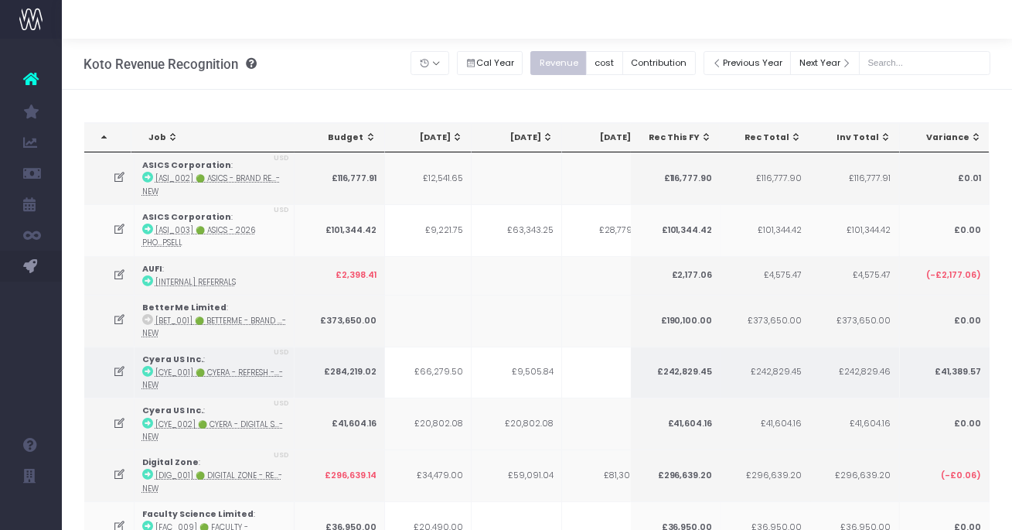
scroll to position [0, 495]
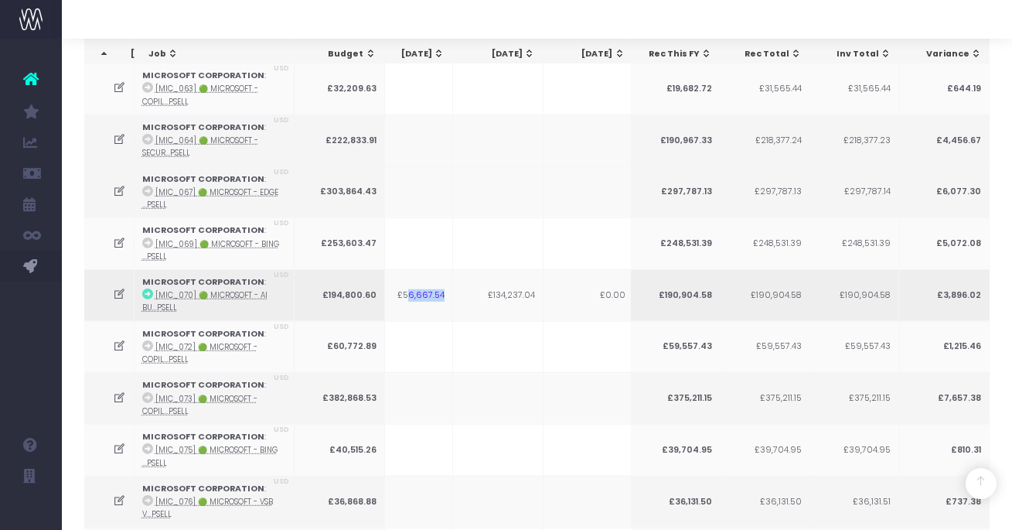
drag, startPoint x: 409, startPoint y: 276, endPoint x: 441, endPoint y: 279, distance: 31.8
click at [441, 279] on td "£56,667.54" at bounding box center [408, 295] width 90 height 52
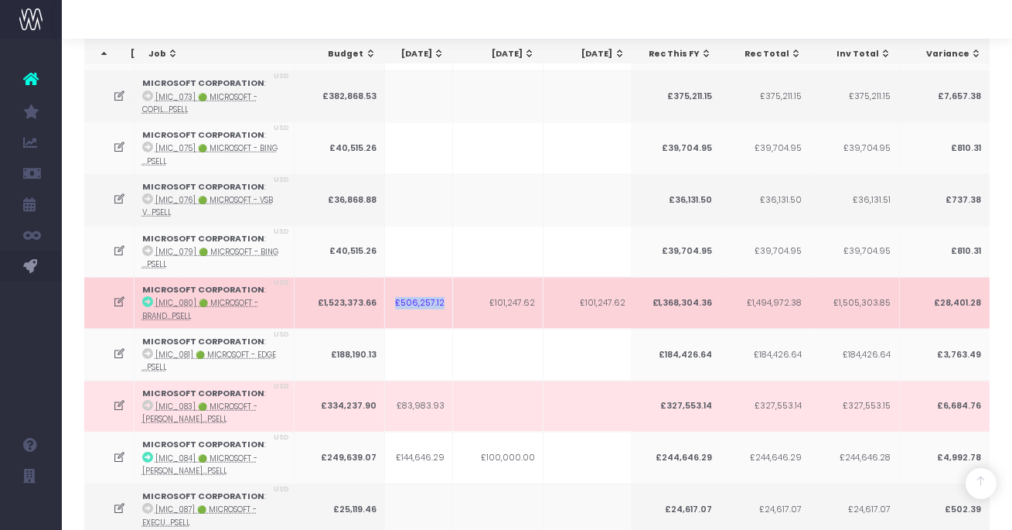
drag, startPoint x: 393, startPoint y: 276, endPoint x: 174, endPoint y: 288, distance: 219.9
click at [441, 278] on td "£506,257.12" at bounding box center [408, 303] width 90 height 52
click at [116, 295] on icon at bounding box center [119, 301] width 13 height 13
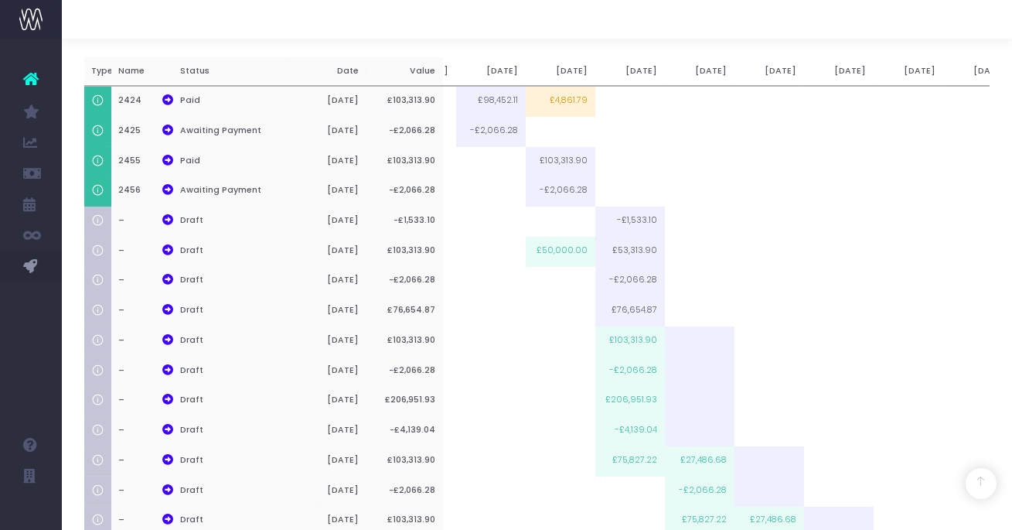
scroll to position [0, 0]
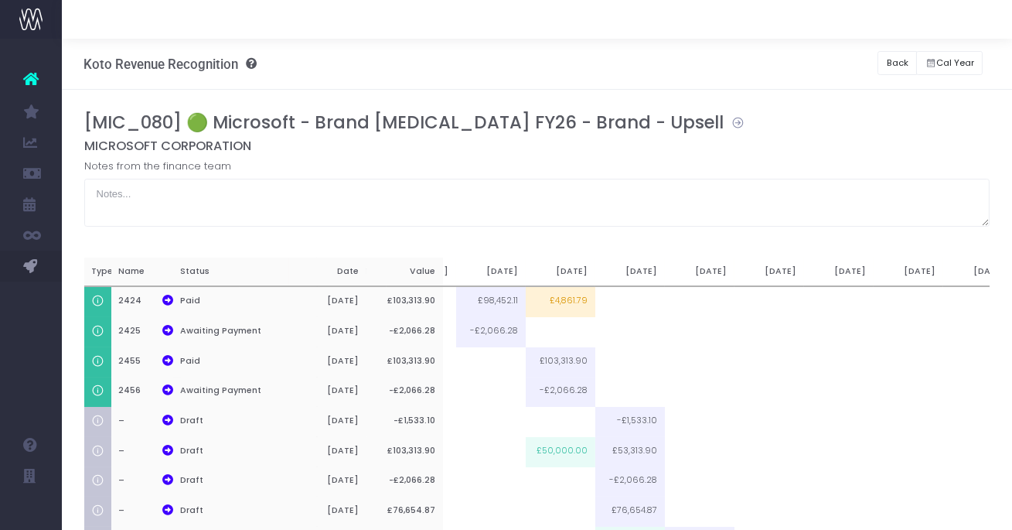
click at [724, 126] on icon at bounding box center [734, 121] width 21 height 18
click at [881, 59] on button "Back" at bounding box center [896, 63] width 39 height 24
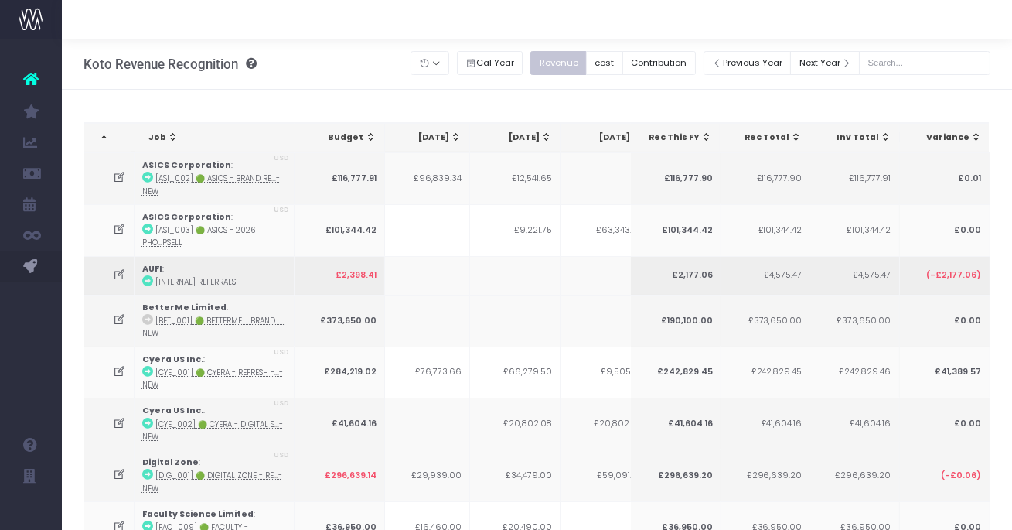
scroll to position [0, 371]
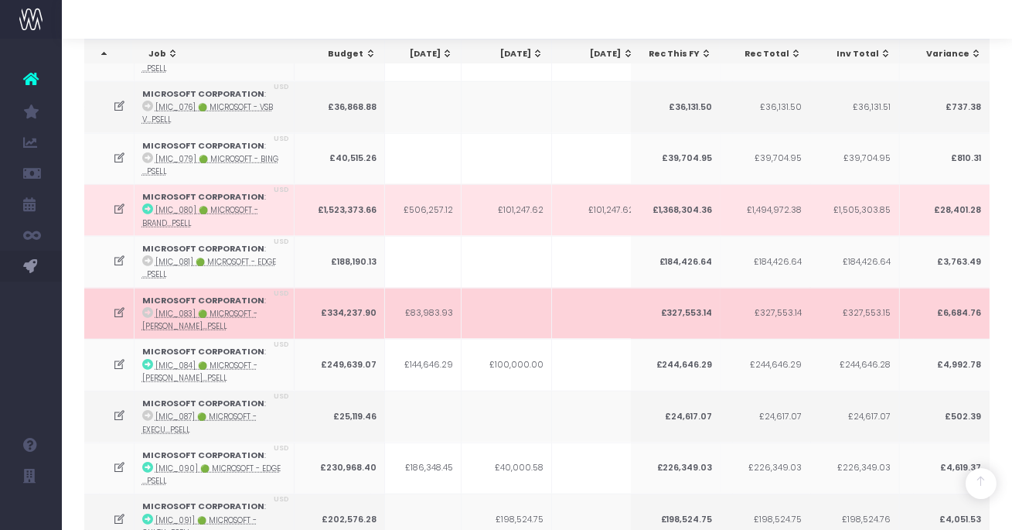
click at [118, 306] on icon at bounding box center [119, 312] width 13 height 13
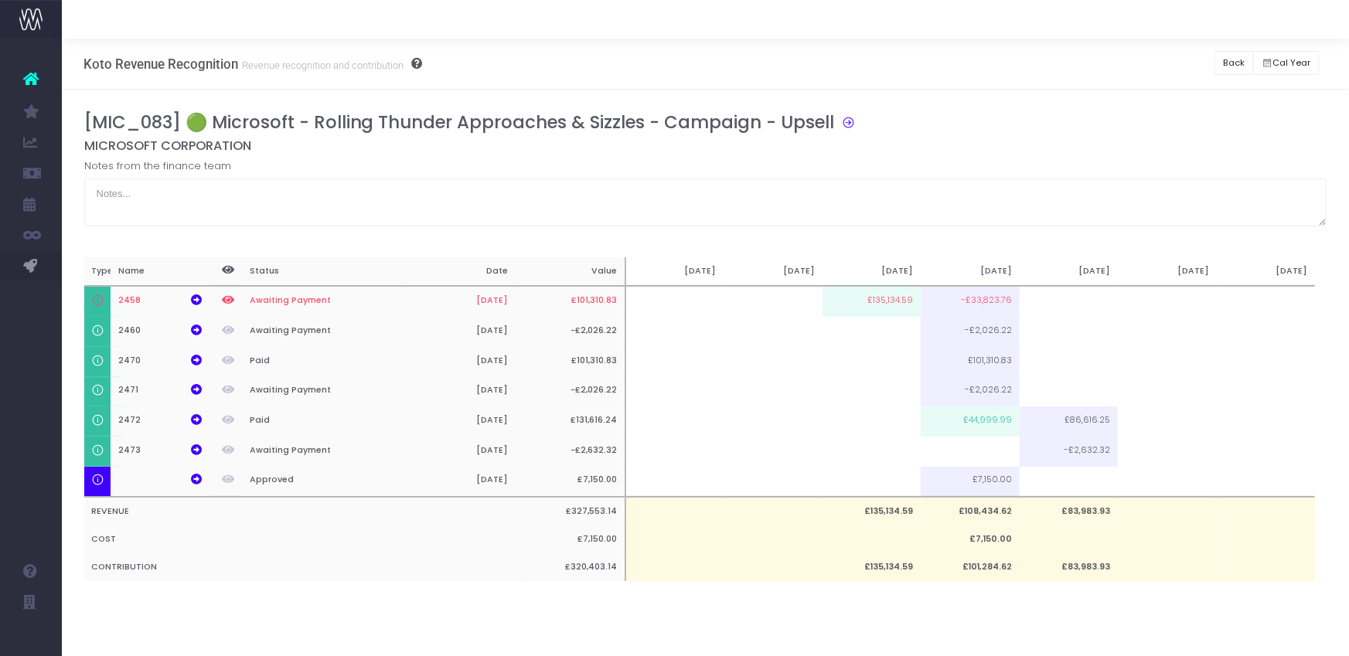
click at [908, 166] on div "Notes from the finance team" at bounding box center [705, 192] width 1243 height 68
